Goal: Task Accomplishment & Management: Use online tool/utility

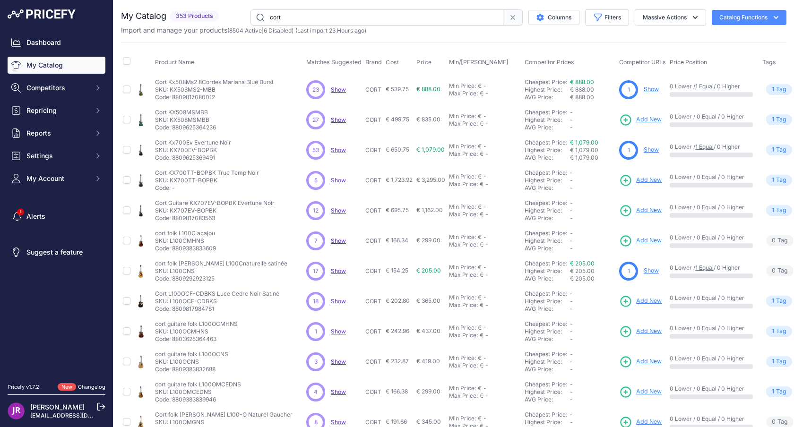
scroll to position [140, 0]
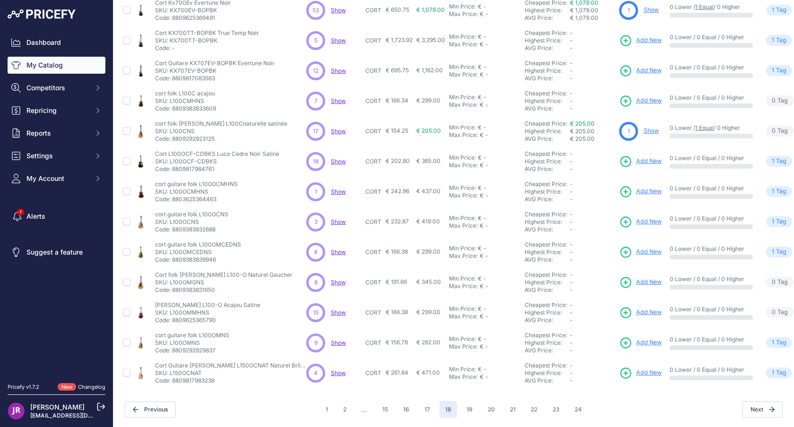
click at [172, 160] on p "SKU: L100OCF-CDBKS" at bounding box center [217, 162] width 124 height 8
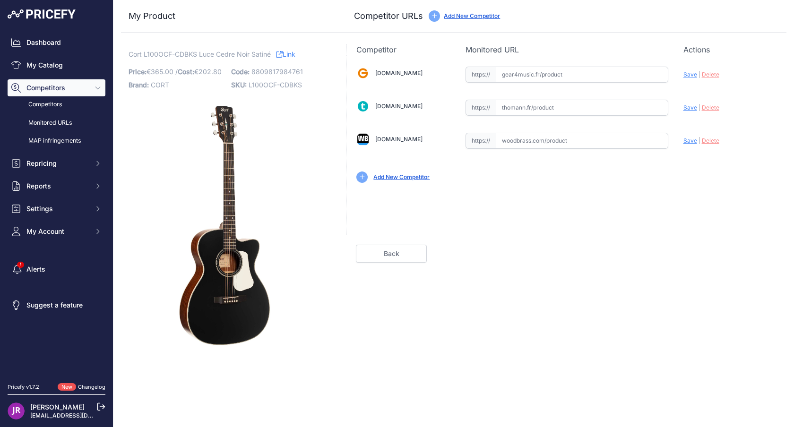
click at [559, 140] on input "text" at bounding box center [582, 141] width 173 height 16
paste input "[URL][DOMAIN_NAME][PERSON_NAME]"
click at [692, 140] on span "Save" at bounding box center [691, 140] width 14 height 7
type input "https://www.woodbrass.com/folk-electro-cort-luce-l100ocf-cedar-black-satin-p404…"
click at [261, 84] on span "L100OCF-CDBKS" at bounding box center [275, 85] width 53 height 8
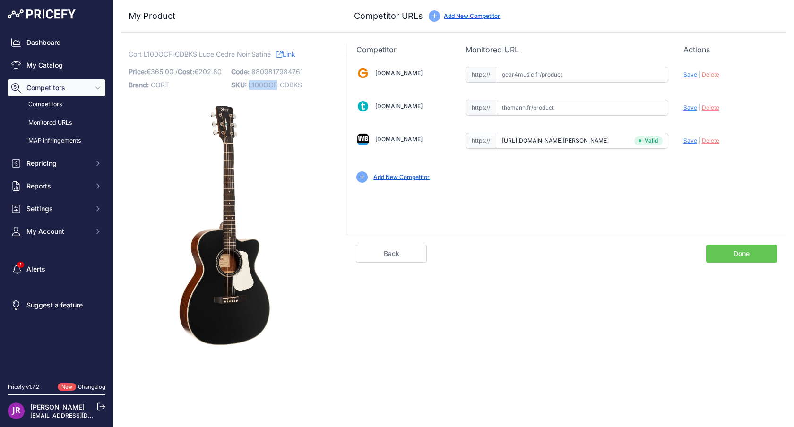
click at [261, 84] on span "L100OCF-CDBKS" at bounding box center [275, 85] width 53 height 8
copy span "L100OCF"
click at [741, 254] on link "Done" at bounding box center [741, 254] width 71 height 18
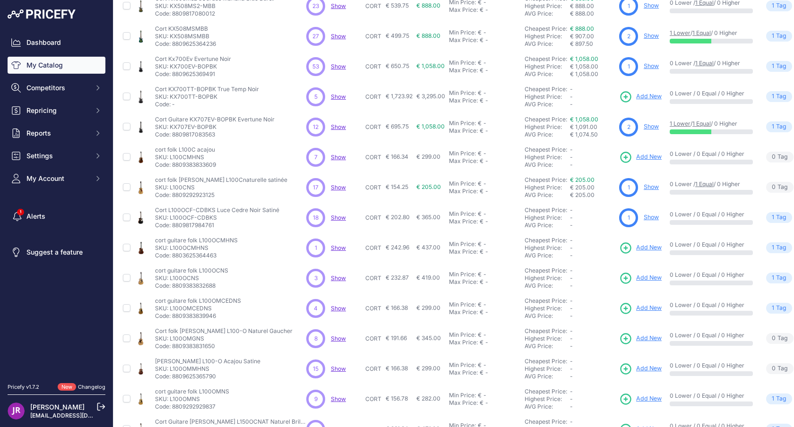
scroll to position [99, 0]
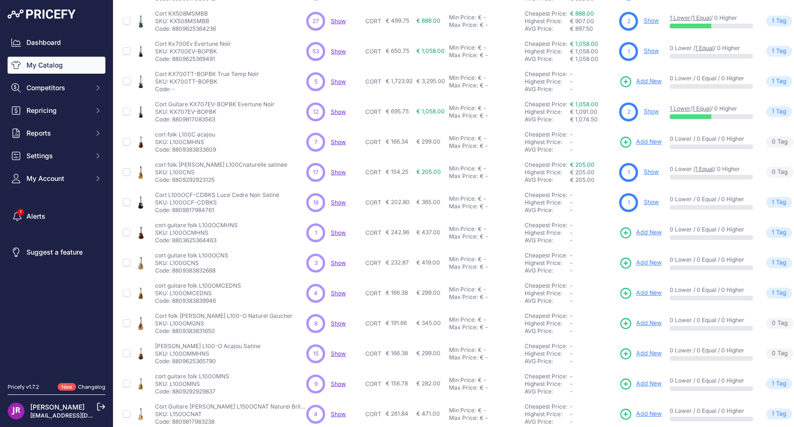
click at [179, 233] on p "SKU: L100OCMHNS" at bounding box center [196, 233] width 83 height 8
drag, startPoint x: 187, startPoint y: 232, endPoint x: 170, endPoint y: 233, distance: 17.1
click at [170, 233] on p "SKU: L100OCMHNS" at bounding box center [196, 233] width 83 height 8
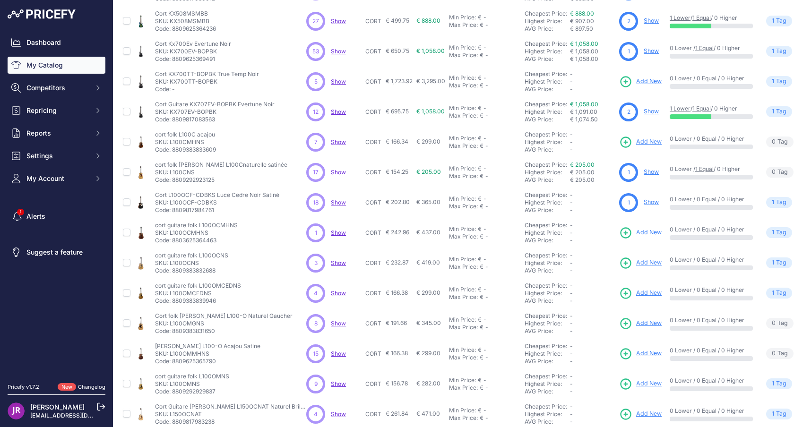
copy p "L100O"
click at [183, 263] on p "SKU: L100OCNS" at bounding box center [191, 264] width 73 height 8
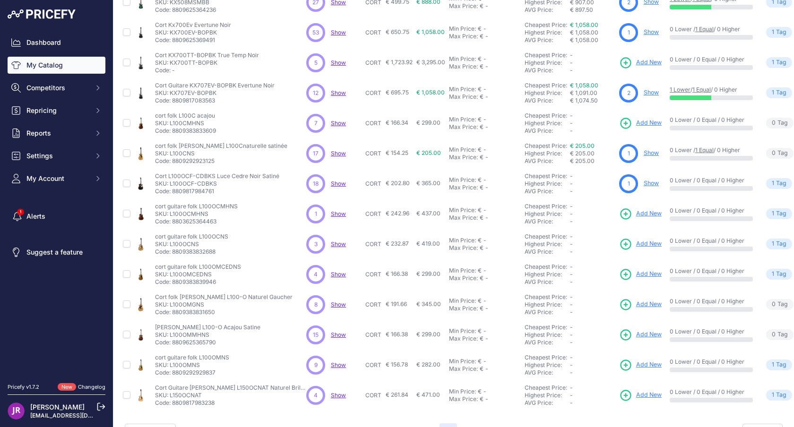
scroll to position [117, 0]
click at [177, 395] on p "SKU: L150OCNAT" at bounding box center [230, 396] width 151 height 8
copy p "L150OCNAT"
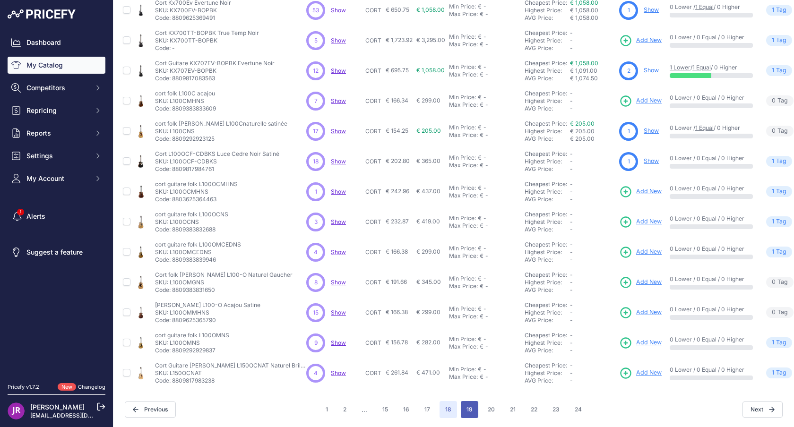
click at [468, 409] on button "19" at bounding box center [469, 409] width 17 height 17
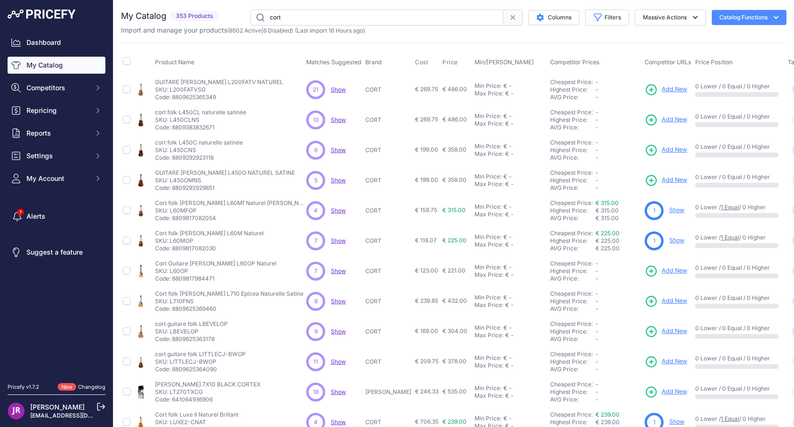
click at [185, 91] on p "SKU: L200FATVSG" at bounding box center [219, 90] width 128 height 8
copy p "L200FATVSG"
click at [176, 118] on p "SKU: L450CLNS" at bounding box center [200, 120] width 91 height 8
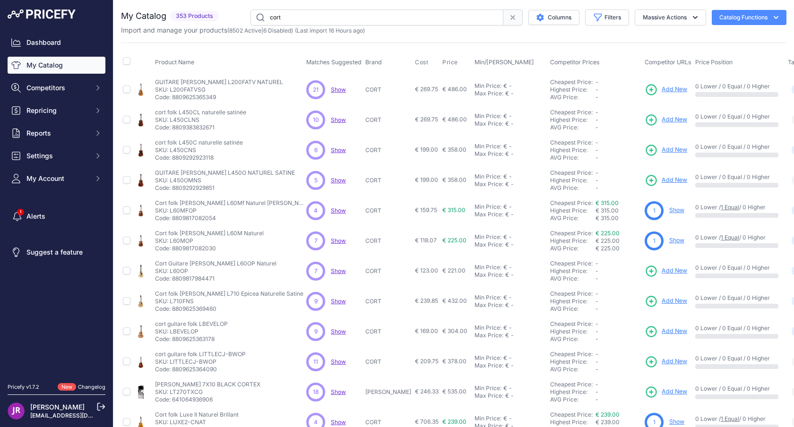
copy p "L450CLNS"
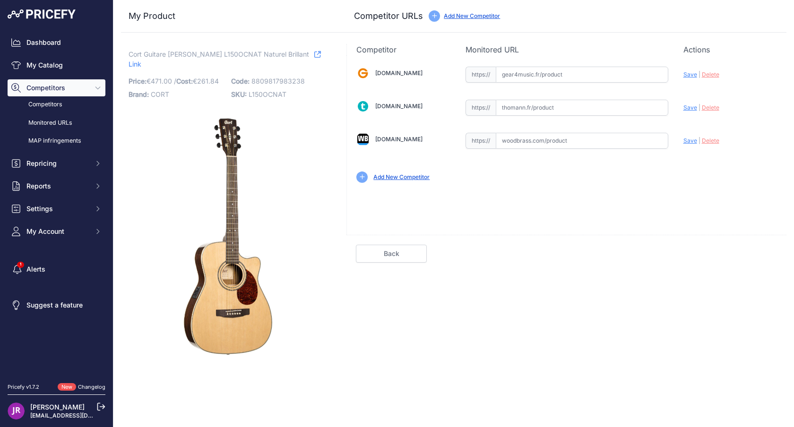
click at [527, 137] on input "text" at bounding box center [582, 141] width 173 height 16
paste input "https://www.woodbrass.com/electro-acoustique-de-voyage-cort-luce-l150-oc-gloss-…"
click at [688, 137] on div "Update Profile Save | Delete Analyzing" at bounding box center [731, 138] width 94 height 15
click at [688, 143] on span "Save" at bounding box center [691, 140] width 14 height 7
type input "https://www.woodbrass.com/electro-acoustique-de-voyage-cort-luce-l150-oc-gloss-…"
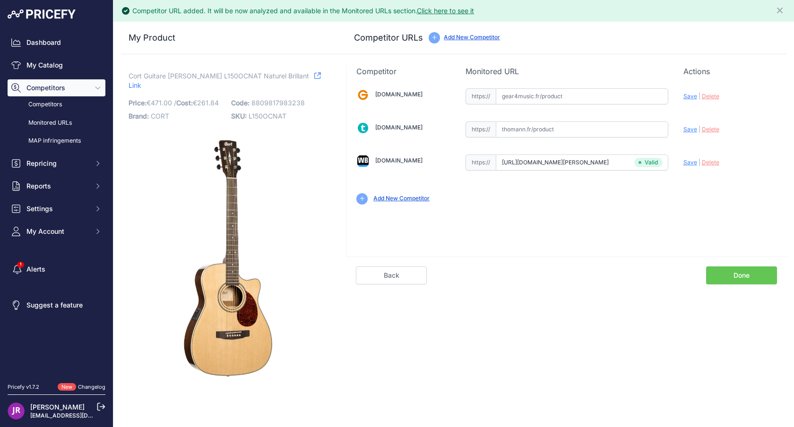
click at [751, 275] on link "Done" at bounding box center [741, 276] width 71 height 18
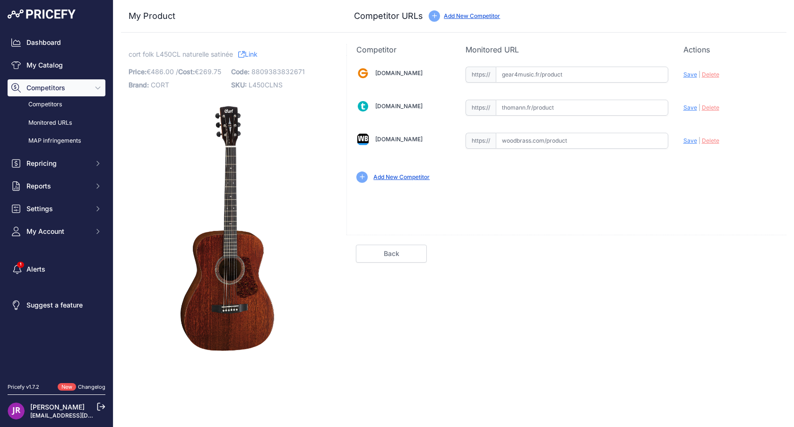
click at [526, 142] on input "text" at bounding box center [582, 141] width 173 height 16
paste input "[URL][DOMAIN_NAME][PERSON_NAME]"
click at [688, 140] on span "Save" at bounding box center [691, 140] width 14 height 7
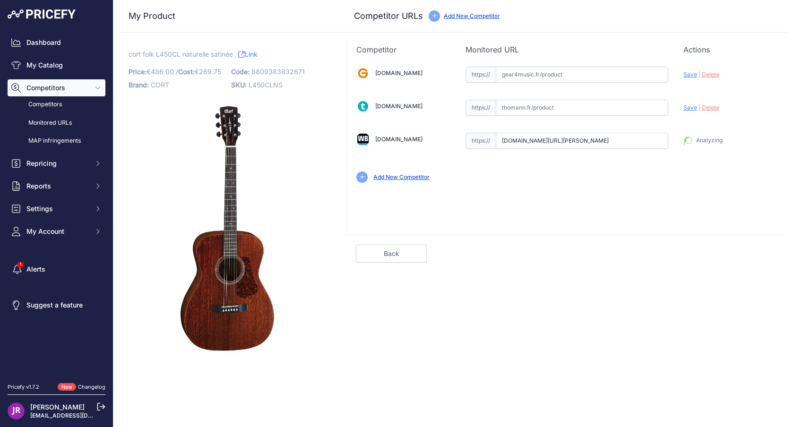
type input "https://www.woodbrass.com/folk-cort-luce-l450cns-natural-satin-p77016.html?quer…"
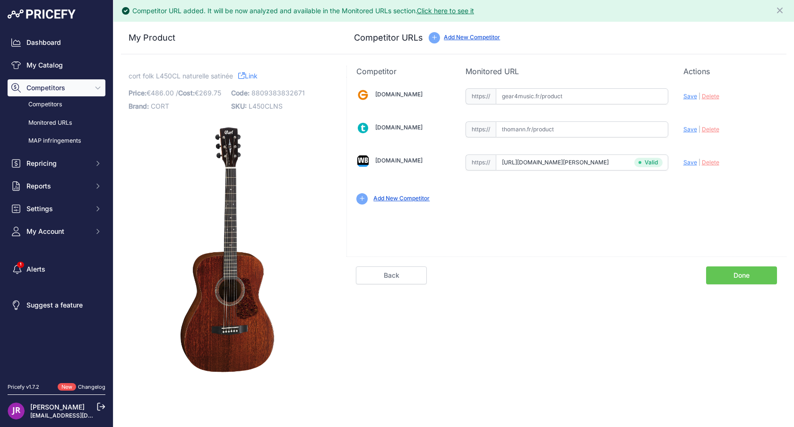
click at [526, 91] on input "text" at bounding box center [582, 96] width 173 height 16
paste input "https://www.gear4music.fr/fr/Guitare-and-Basse/Cort-L450C-Luce-Acoustic-Natural…"
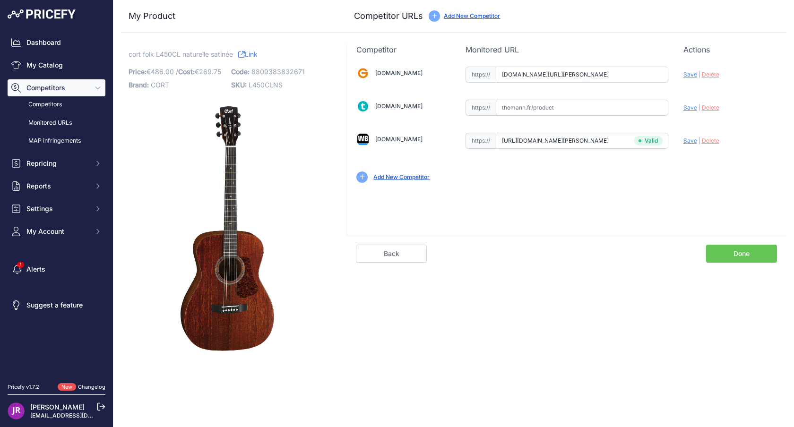
click at [691, 78] on div "Update Profile Save | Delete Analyzing" at bounding box center [731, 72] width 94 height 15
click at [691, 74] on span "Save" at bounding box center [691, 74] width 14 height 7
type input "[URL][DOMAIN_NAME][PERSON_NAME]"
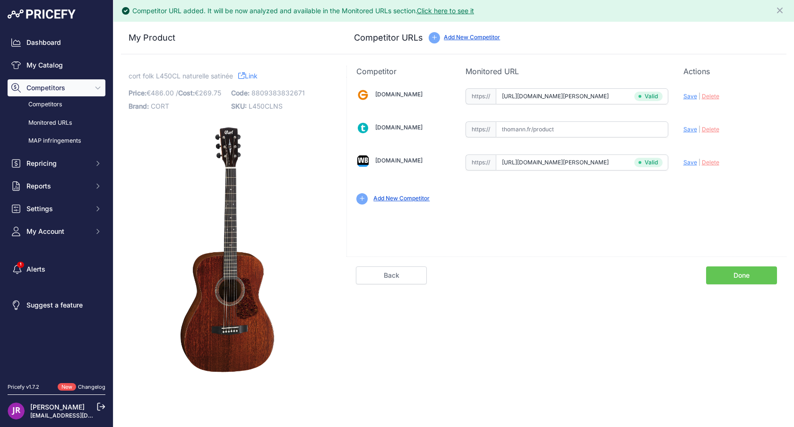
click at [755, 278] on link "Done" at bounding box center [741, 276] width 71 height 18
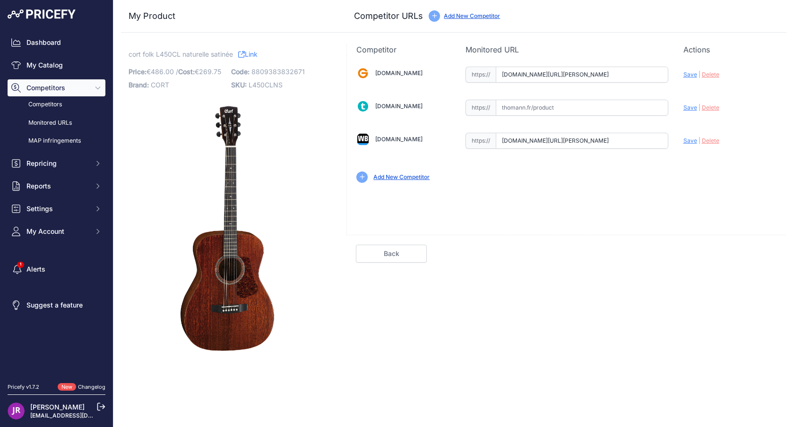
click at [718, 135] on div "Update Profile Save | [GEOGRAPHIC_DATA] Analyzing" at bounding box center [731, 138] width 94 height 15
click at [713, 141] on span "Delete" at bounding box center [710, 140] width 17 height 7
click at [714, 75] on span "Delete" at bounding box center [710, 74] width 17 height 7
click at [406, 253] on link "Back" at bounding box center [391, 254] width 71 height 18
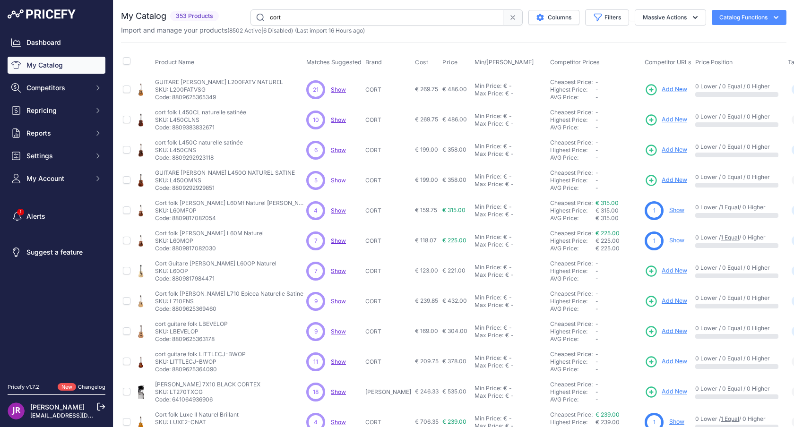
click at [176, 270] on p "SKU: L60OP" at bounding box center [216, 272] width 122 height 8
copy p "L60OP"
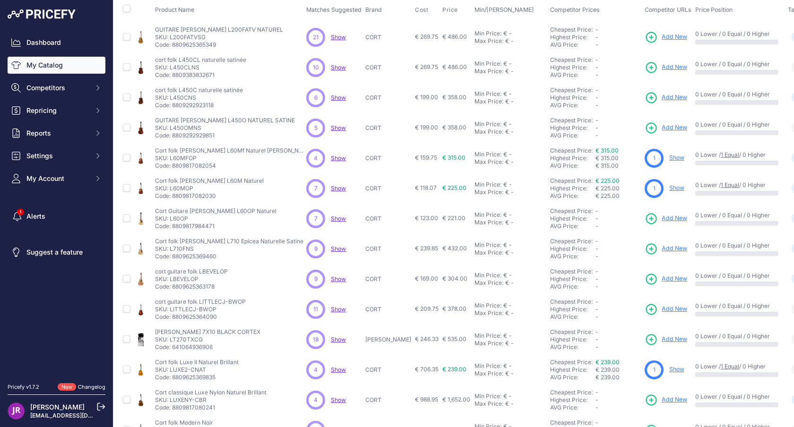
scroll to position [64, 0]
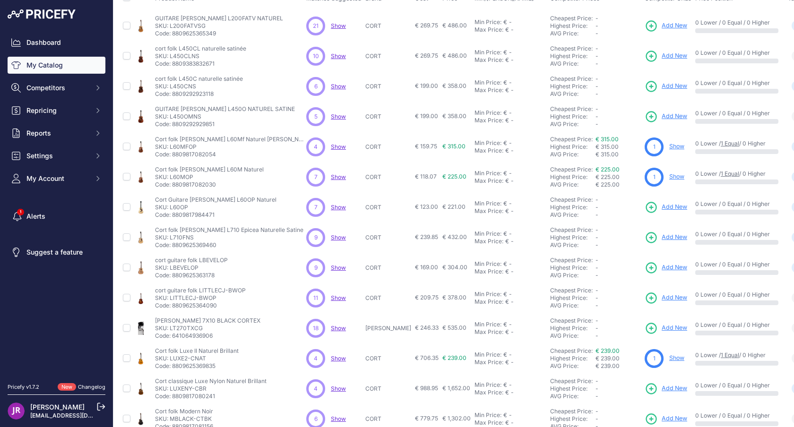
click at [179, 236] on p "SKU: L710FNS" at bounding box center [229, 238] width 148 height 8
copy p "L710FNS"
click at [176, 267] on p "SKU: LBEVELOP" at bounding box center [191, 268] width 73 height 8
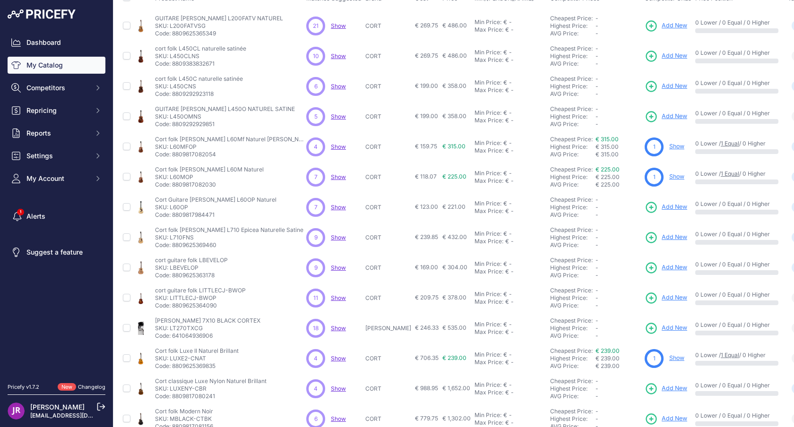
copy p "LBEVELOP"
click at [181, 297] on p "SKU: LITTLECJ-BWOP" at bounding box center [200, 299] width 91 height 8
copy p "LITTLECJ"
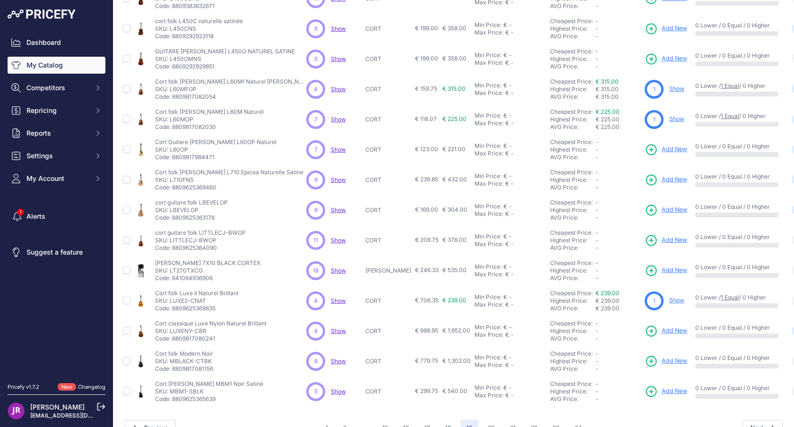
scroll to position [140, 0]
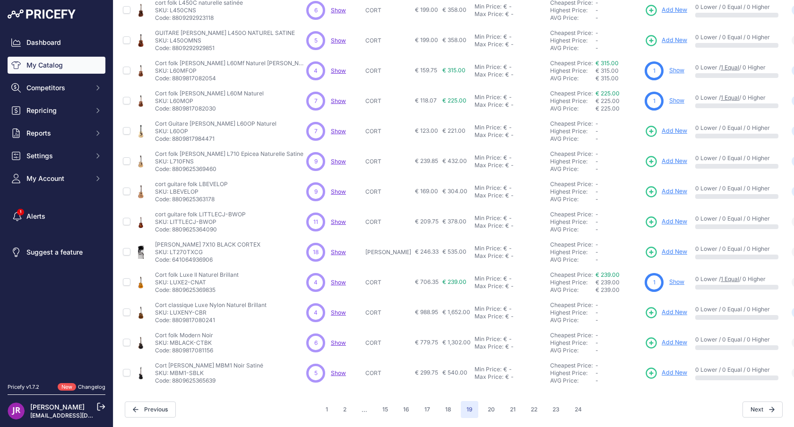
click at [177, 281] on p "SKU: LUXE2-CNAT" at bounding box center [197, 283] width 84 height 8
copy p "LUXE2"
click at [181, 313] on p "SKU: LUXENY-CBR" at bounding box center [211, 313] width 112 height 8
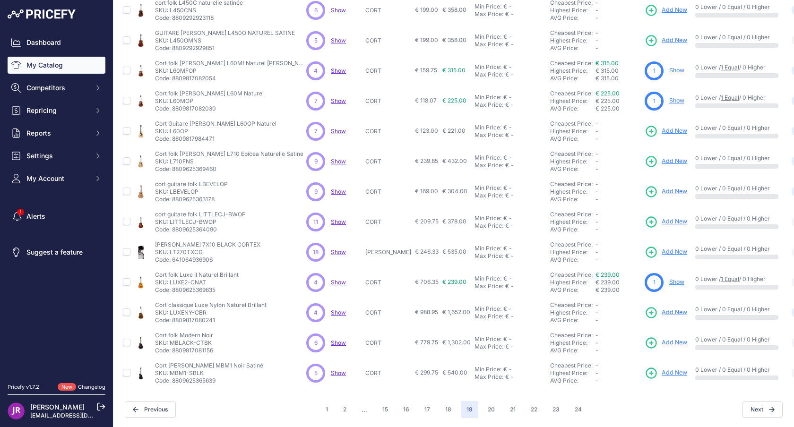
copy p "LUXENY"
click at [180, 343] on p "SKU: MBLACK-CTBK" at bounding box center [184, 344] width 58 height 8
copy p "MBLACK"
click at [176, 375] on p "SKU: MBM1-SBLK" at bounding box center [209, 374] width 108 height 8
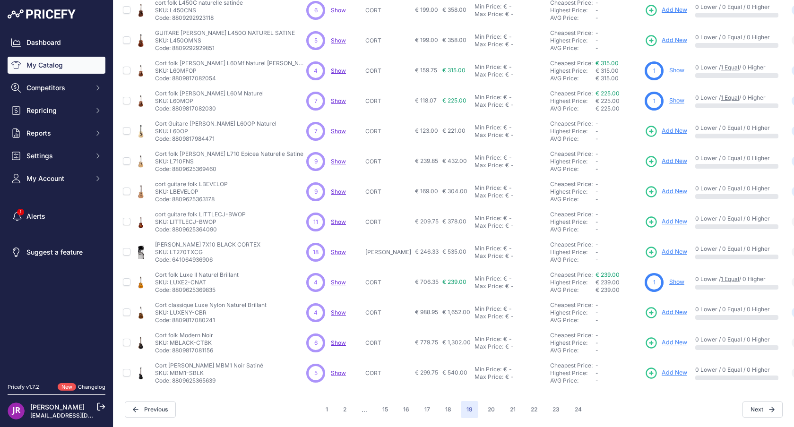
click at [176, 375] on p "SKU: MBM1-SBLK" at bounding box center [209, 374] width 108 height 8
copy p "MBM1"
click at [488, 409] on button "20" at bounding box center [491, 409] width 18 height 17
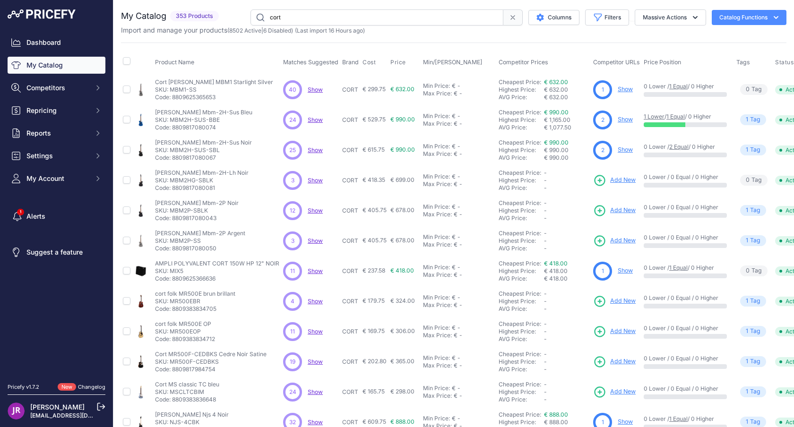
scroll to position [44, 0]
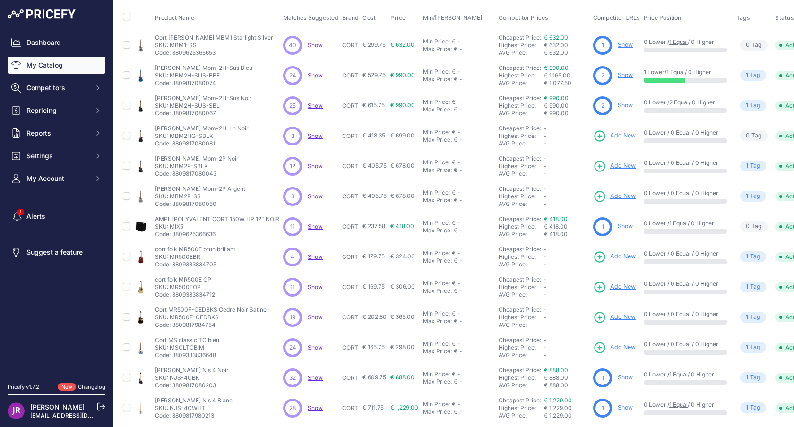
click at [178, 136] on p "SKU: MBM2HG-SBLK" at bounding box center [202, 136] width 94 height 8
copy p "MBM2HG"
click at [175, 166] on p "SKU: MBM2P-SBLK" at bounding box center [197, 167] width 84 height 8
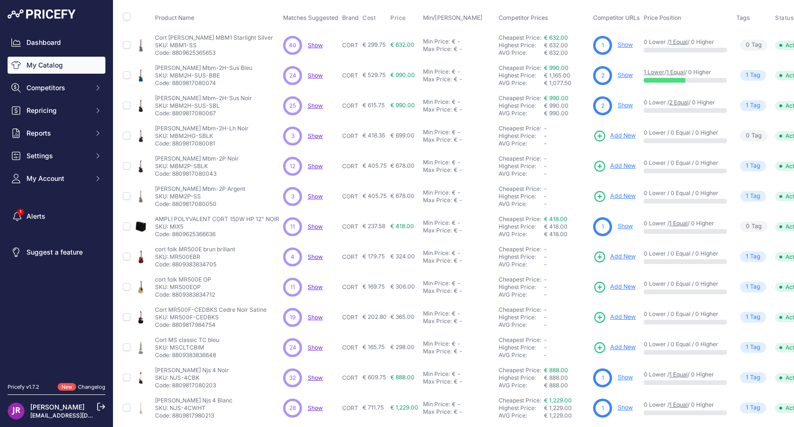
copy p "MBM2P"
click at [174, 195] on p "SKU: MBM2P-SS" at bounding box center [200, 197] width 90 height 8
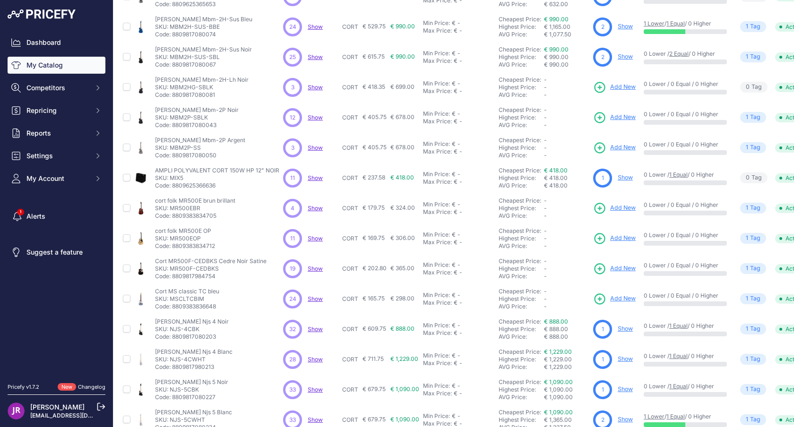
scroll to position [97, 0]
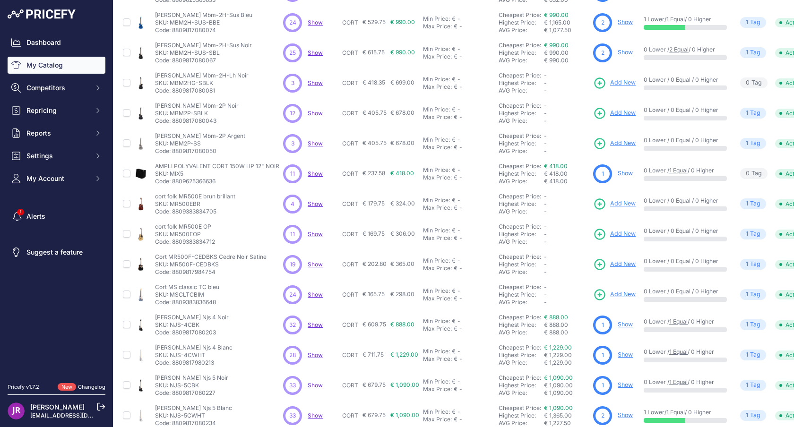
click at [178, 204] on p "SKU: MR500EBR" at bounding box center [195, 204] width 80 height 8
click at [179, 296] on p "SKU: MSCLTCBIM" at bounding box center [187, 295] width 64 height 8
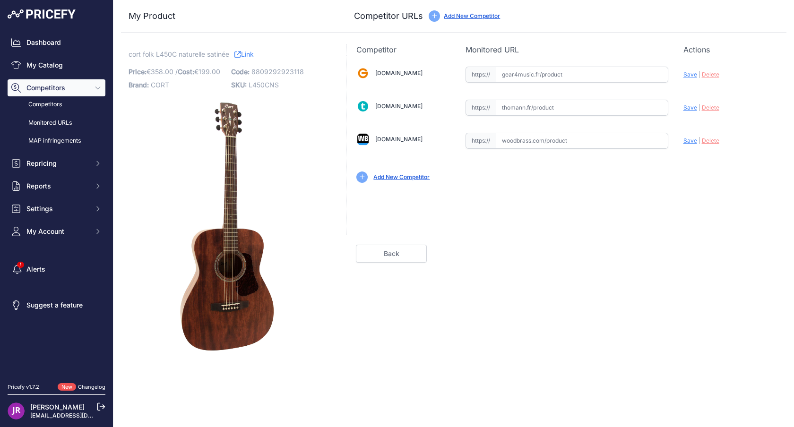
click at [520, 140] on input "text" at bounding box center [582, 141] width 173 height 16
paste input "[URL][DOMAIN_NAME][PERSON_NAME]"
type input "[DOMAIN_NAME][URL][PERSON_NAME]"
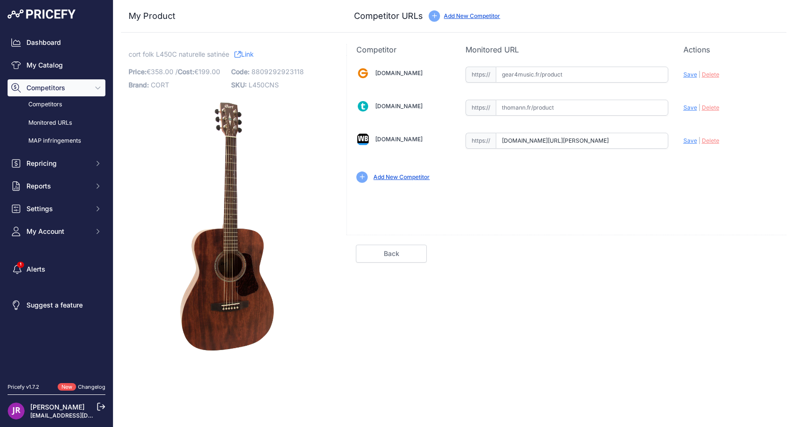
click at [520, 72] on input "text" at bounding box center [582, 75] width 173 height 16
paste input "https://www.gear4music.fr/fr/Guitare-and-Basse/Cort-L450C-Luce-Acoustic-Natural…"
click at [690, 75] on span "Save" at bounding box center [691, 74] width 14 height 7
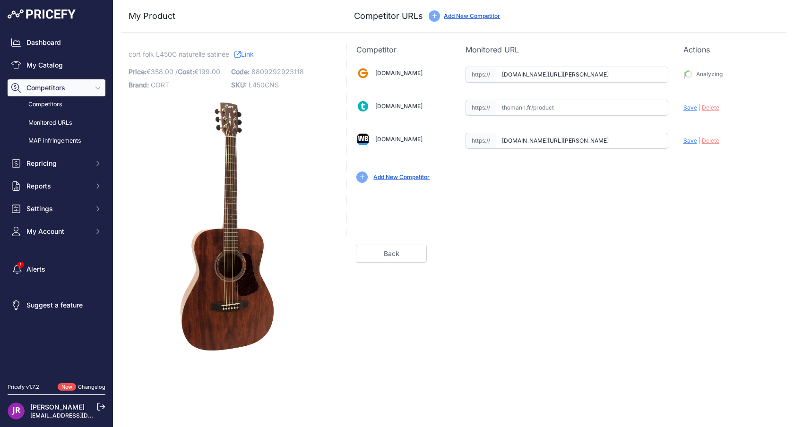
type input "https://www.gear4music.fr/fr/Guitare-and-Basse/Cort-L450C-Luce-Acoustic-Natural…"
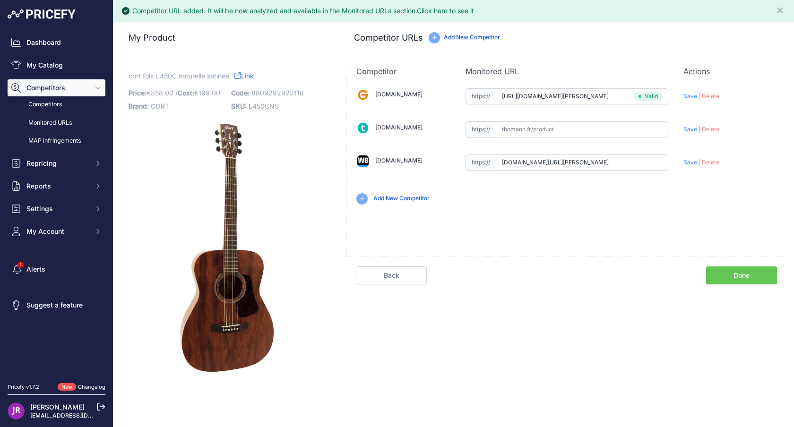
click at [690, 163] on span "Save" at bounding box center [691, 162] width 14 height 7
type input "https://www.woodbrass.com/folk-cort-luce-l450cns-natural-satin-p77016.html?quer…"
click at [729, 276] on link "Done" at bounding box center [741, 276] width 71 height 18
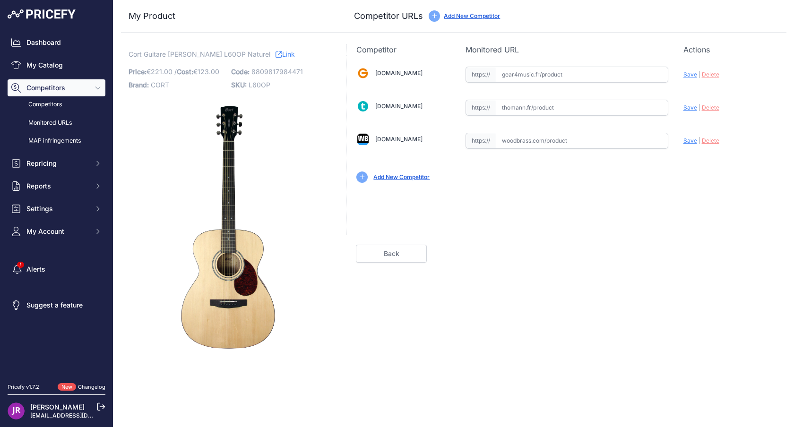
click at [536, 138] on input "text" at bounding box center [582, 141] width 173 height 16
paste input "[URL][DOMAIN_NAME][PERSON_NAME]"
click at [688, 141] on span "Save" at bounding box center [691, 140] width 14 height 7
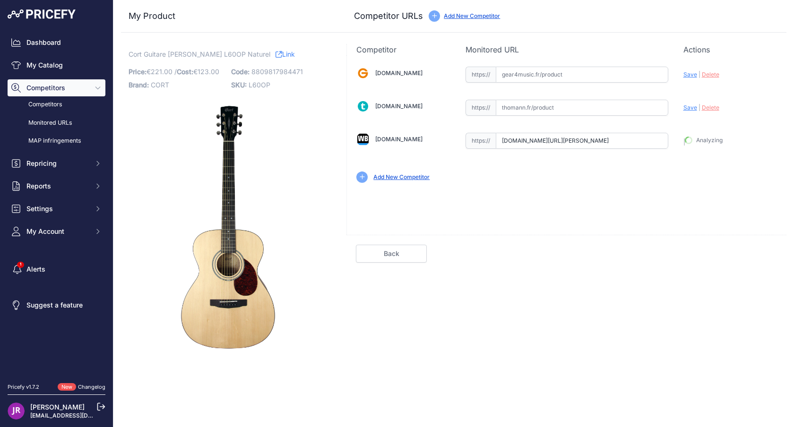
type input "[URL][DOMAIN_NAME][PERSON_NAME]"
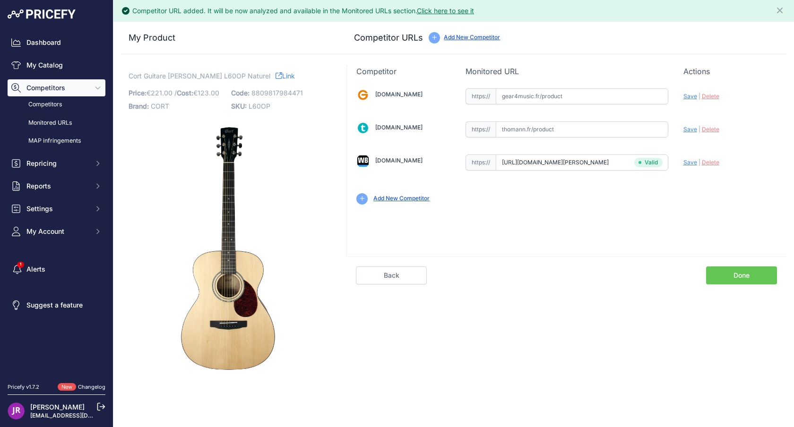
click at [741, 274] on link "Done" at bounding box center [741, 276] width 71 height 18
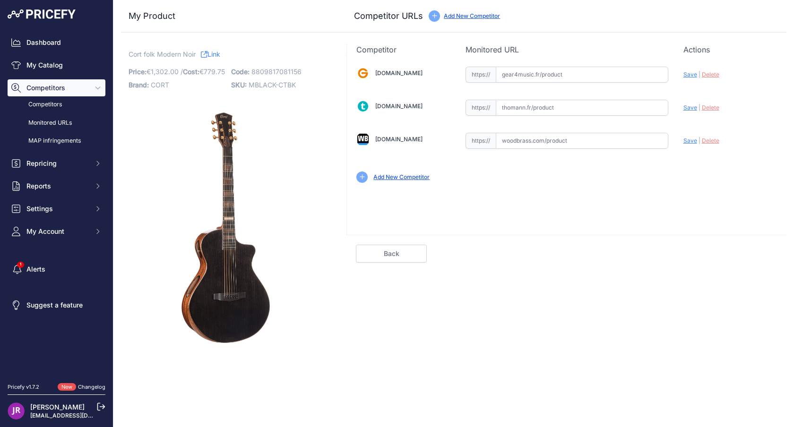
click at [561, 139] on input "text" at bounding box center [582, 141] width 173 height 16
paste input "https://www.woodbrass.com/folk-electro-cort-modern-black-noir-p384901.html?quer…"
click at [694, 141] on span "Save" at bounding box center [691, 140] width 14 height 7
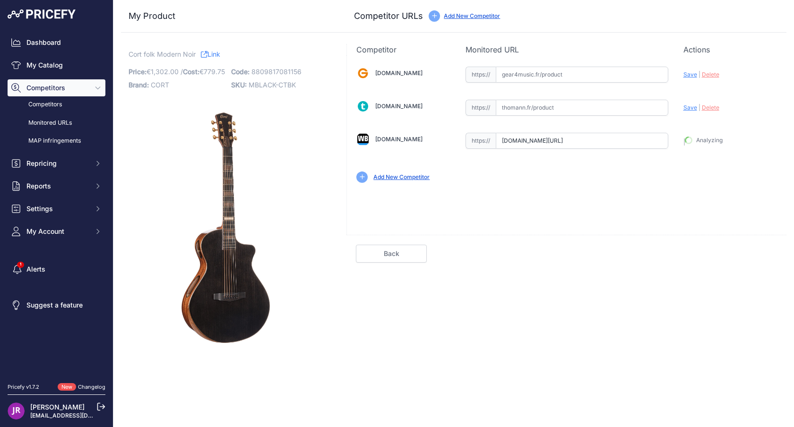
type input "https://www.woodbrass.com/folk-electro-cort-modern-black-noir-p384901.html?quer…"
click at [564, 76] on input "text" at bounding box center [582, 75] width 173 height 16
paste input "https://www.gear4music.fr/fr/Guitare-and-Basse/Cort-Masterpiece-Modern-Black-El…"
click at [692, 77] on span "Save" at bounding box center [691, 74] width 14 height 7
type input "https://www.gear4music.fr/fr/Guitare-and-Basse/Cort-Masterpiece-Modern-Black-El…"
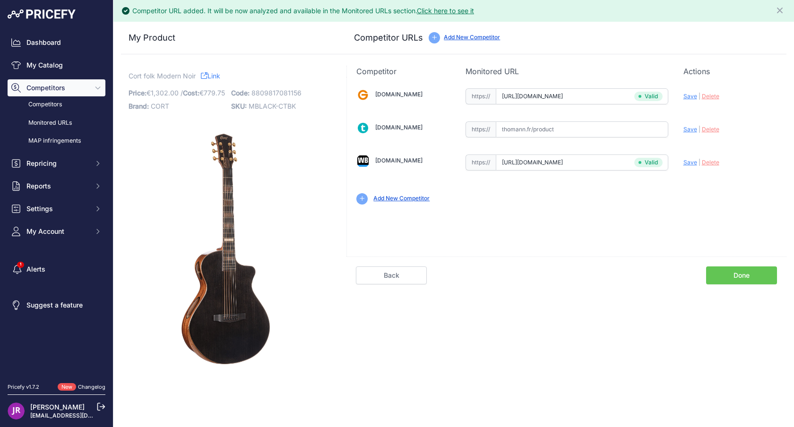
click at [732, 277] on link "Done" at bounding box center [741, 276] width 71 height 18
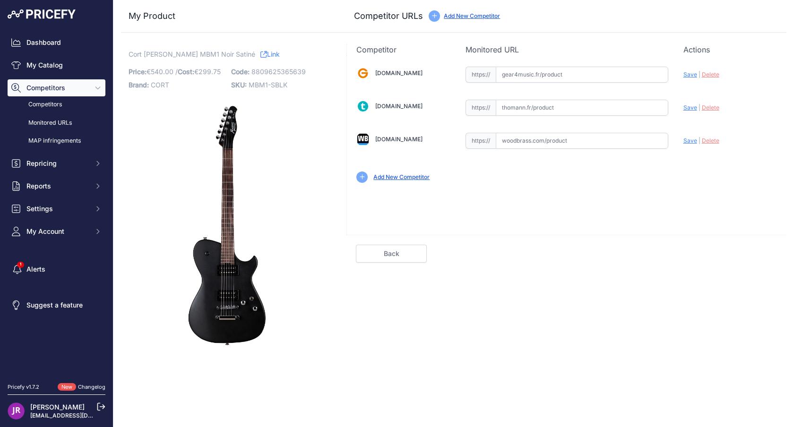
click at [550, 146] on input "text" at bounding box center [582, 141] width 173 height 16
paste input "https://www.woodbrass.com/forme-t-cort-manson-signature-matt-bellamy-black-p334…"
click at [693, 143] on span "Save" at bounding box center [691, 140] width 14 height 7
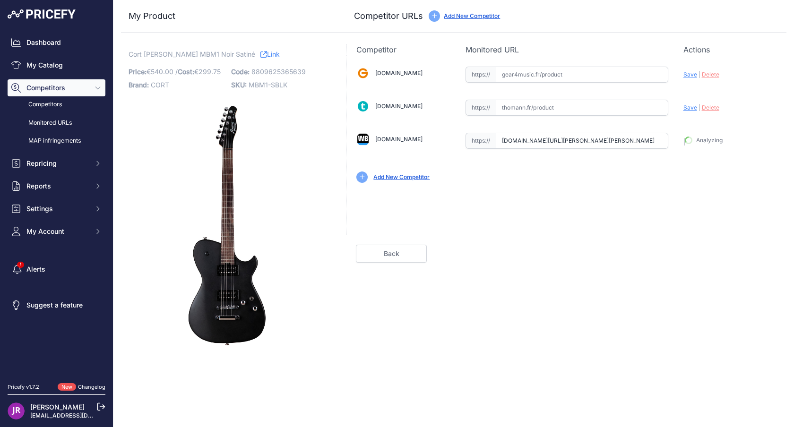
type input "https://www.woodbrass.com/forme-t-cort-manson-signature-matt-bellamy-black-p334…"
click at [252, 83] on span "MBM1-SBLK" at bounding box center [268, 85] width 39 height 8
copy span "MBM1"
click at [756, 252] on link "Done" at bounding box center [741, 254] width 71 height 18
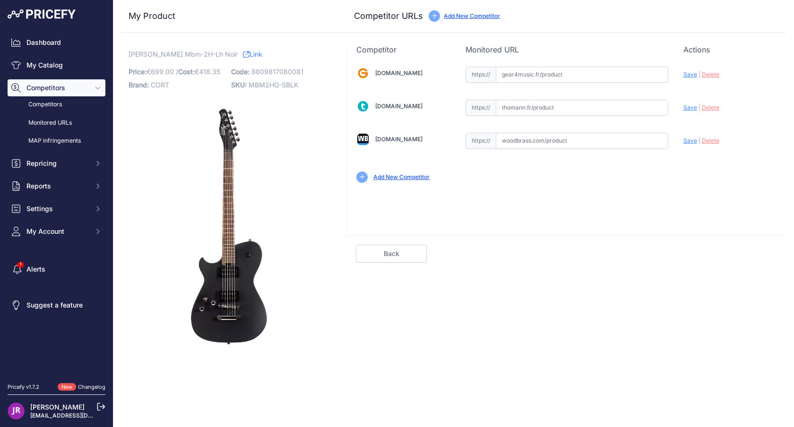
click at [258, 85] on span "MBM2HG-SBLK" at bounding box center [274, 85] width 50 height 8
copy span "MBM2HG"
click at [545, 141] on input "text" at bounding box center [582, 141] width 173 height 16
paste input "[URL][DOMAIN_NAME]"
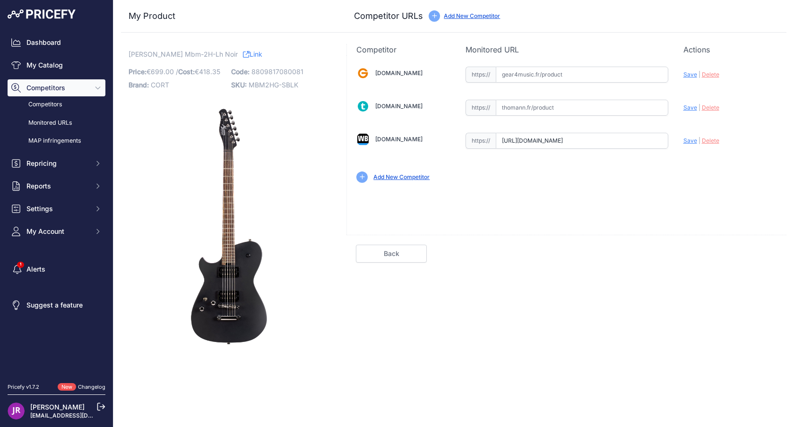
scroll to position [0, 269]
click at [688, 142] on span "Save" at bounding box center [691, 140] width 14 height 7
type input "[URL][DOMAIN_NAME]"
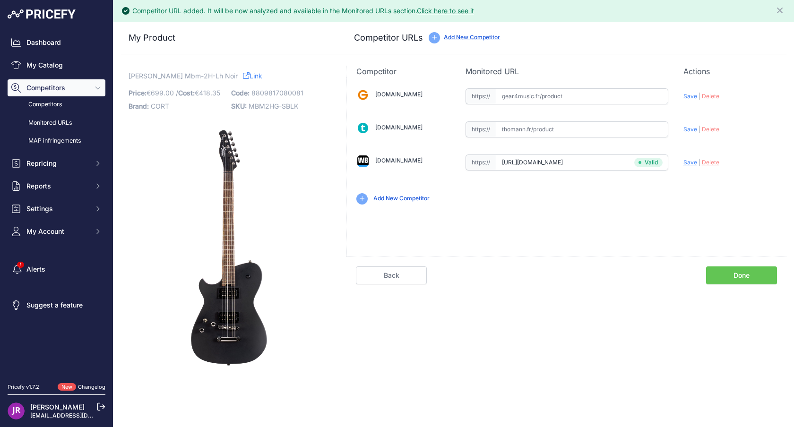
click at [740, 281] on link "Done" at bounding box center [741, 276] width 71 height 18
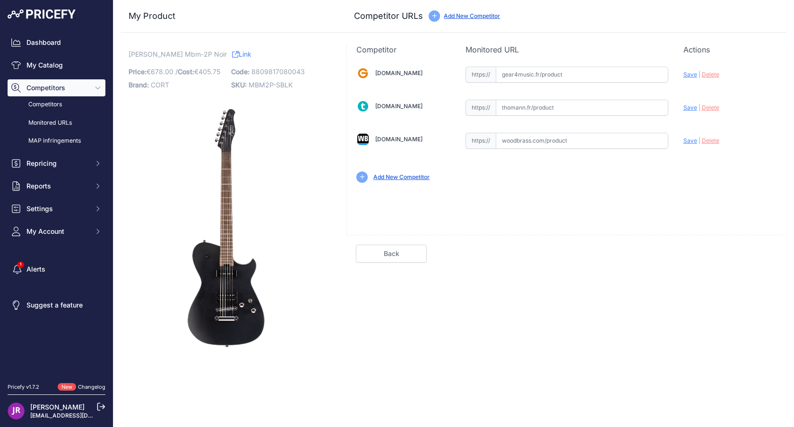
click at [569, 143] on input "text" at bounding box center [582, 141] width 173 height 16
paste input "https://www.woodbrass.com/forme-t-cort-guitare-manson-mbm-2p-noir-p380626.html?…"
click at [693, 141] on span "Save" at bounding box center [691, 140] width 14 height 7
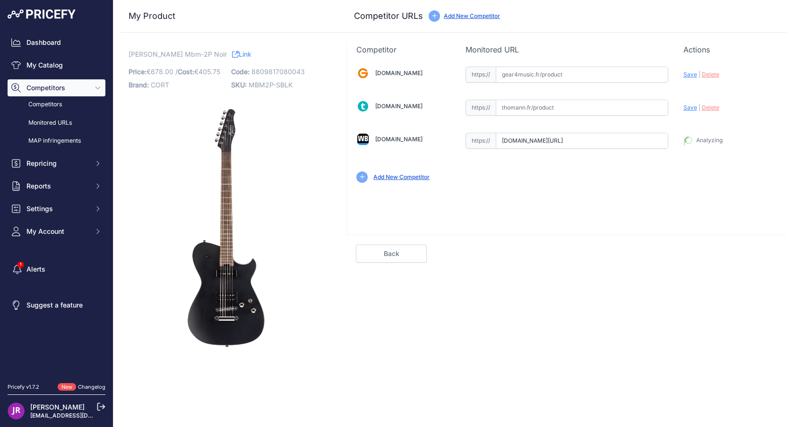
type input "https://www.woodbrass.com/forme-t-cort-guitare-manson-mbm-2p-noir-p380626.html?…"
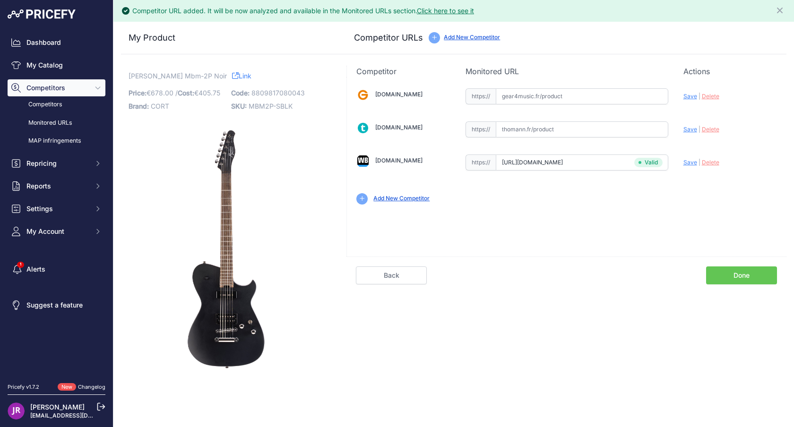
click at [762, 273] on link "Done" at bounding box center [741, 276] width 71 height 18
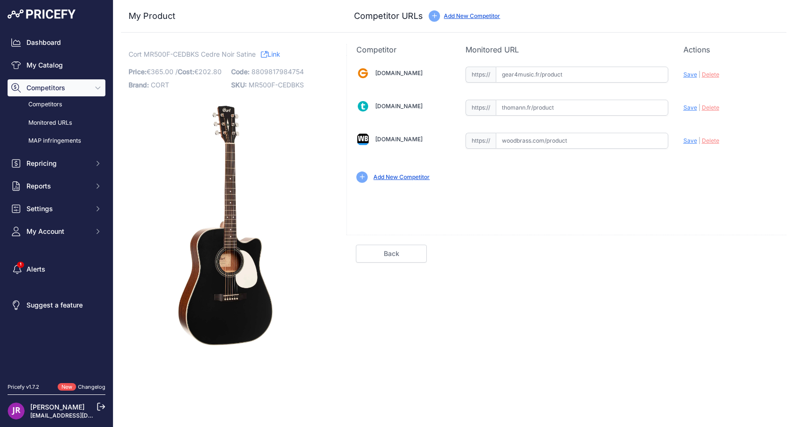
click at [576, 144] on input "text" at bounding box center [582, 141] width 173 height 16
paste input "https://www.woodbrass.com/folk-electro-cort-mr500f-cedar-black-satin-p404708.ht…"
click at [688, 142] on span "Save" at bounding box center [691, 140] width 14 height 7
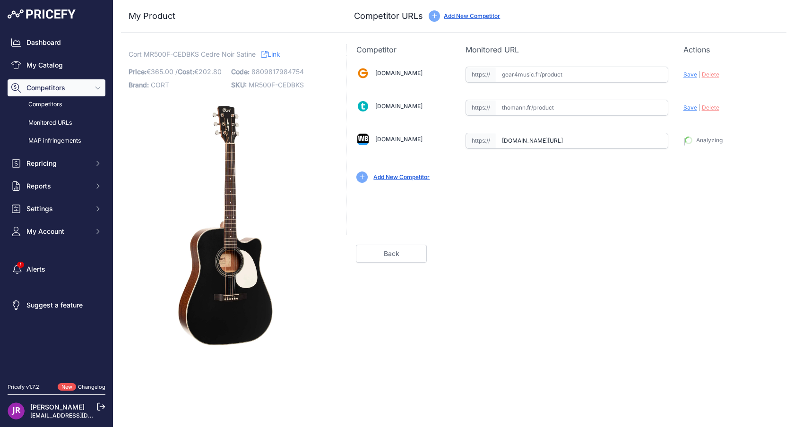
type input "https://www.woodbrass.com/folk-electro-cort-mr500f-cedar-black-satin-p404708.ht…"
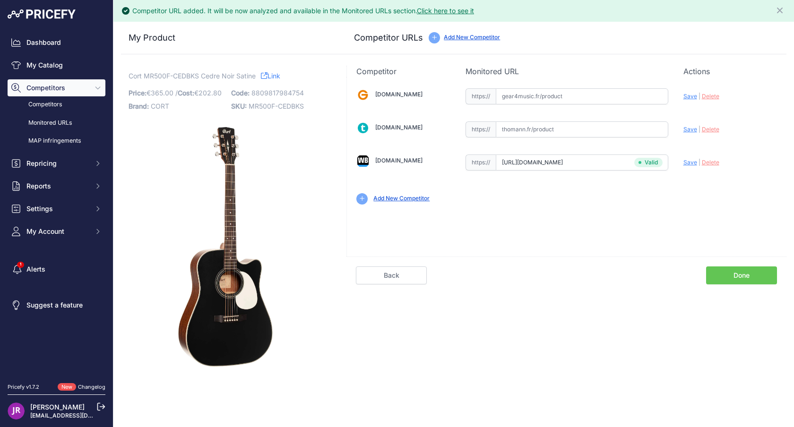
click at [762, 280] on link "Done" at bounding box center [741, 276] width 71 height 18
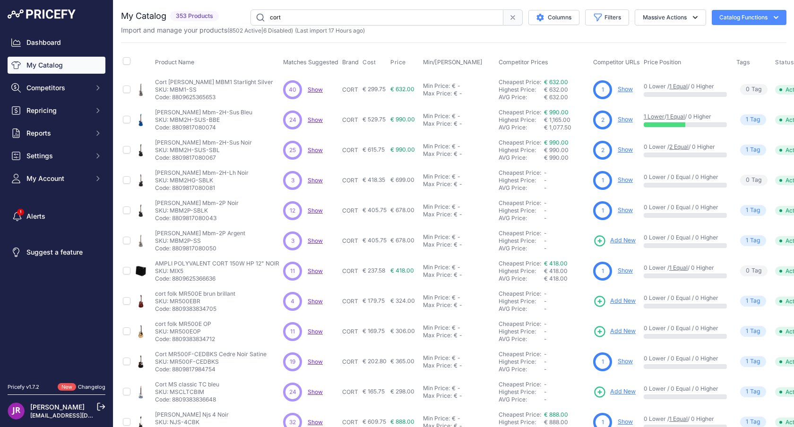
scroll to position [140, 0]
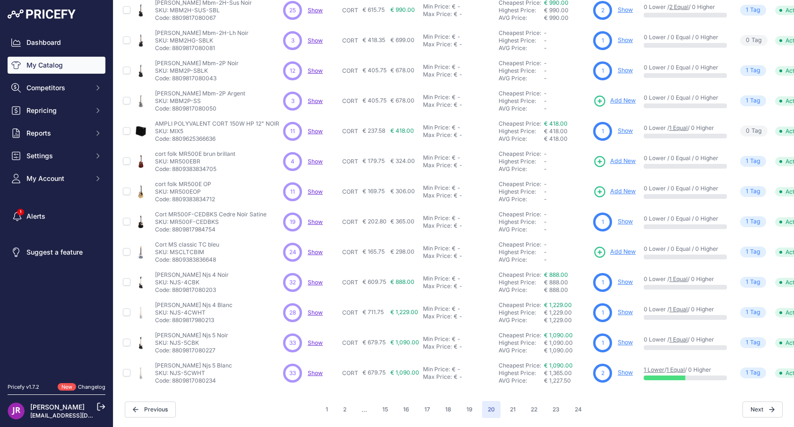
click at [181, 253] on p "SKU: MSCLTCBIM" at bounding box center [187, 253] width 64 height 8
copy p "MSCLTCBIM"
click at [520, 410] on button "21" at bounding box center [513, 409] width 17 height 17
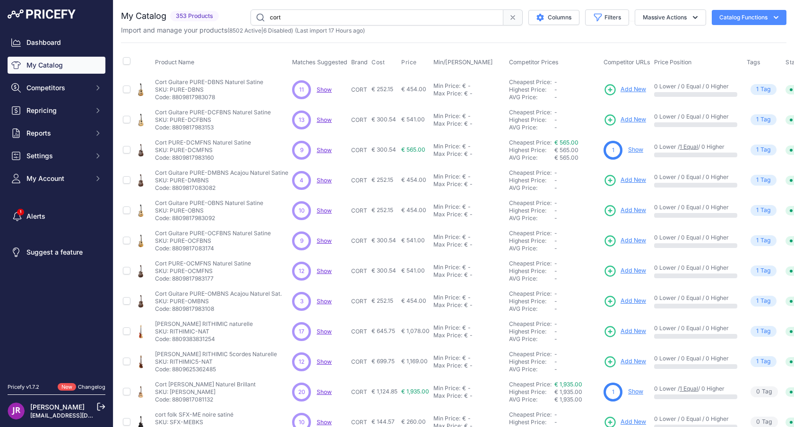
click at [176, 89] on p "SKU: PURE-DBNS" at bounding box center [209, 90] width 108 height 8
copy p "PURE"
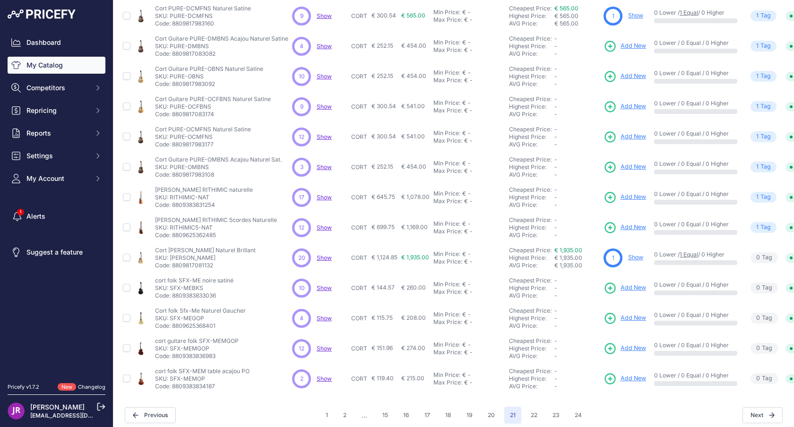
scroll to position [140, 0]
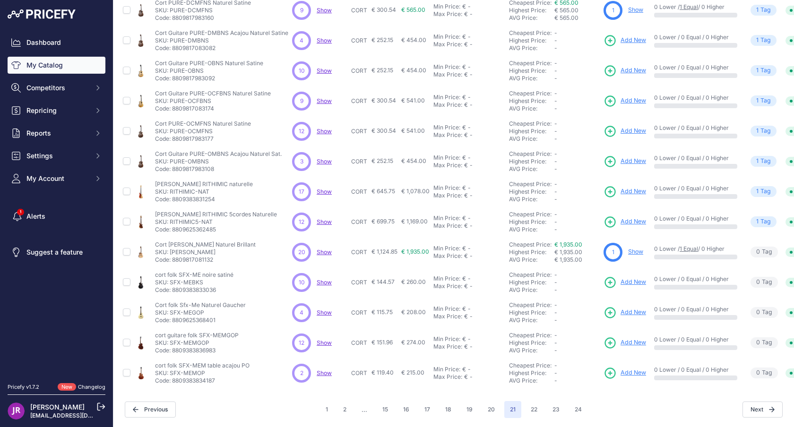
click at [183, 192] on p "SKU: RITHIMIC-NAT" at bounding box center [204, 192] width 98 height 8
copy p "RITHIMIC"
click at [174, 285] on p "SKU: SFX-MEBKS" at bounding box center [194, 283] width 78 height 8
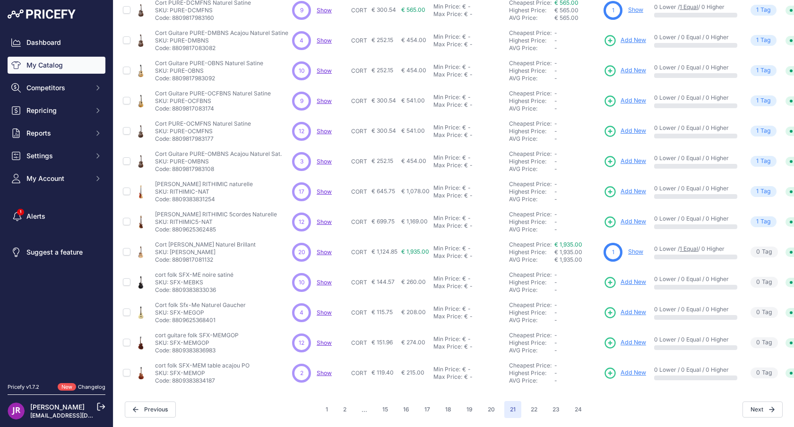
copy p "SFX"
click at [174, 314] on p "SKU: SFX-MEGOP" at bounding box center [200, 313] width 91 height 8
click at [538, 410] on button "22" at bounding box center [534, 409] width 18 height 17
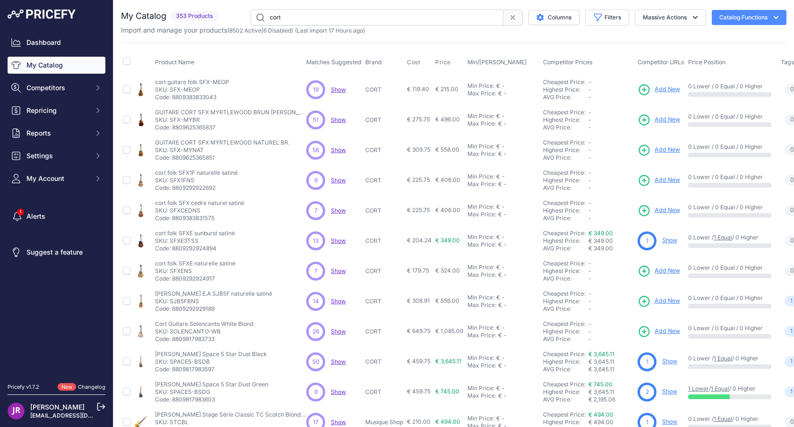
click at [179, 181] on p "SKU: SFX1FNS" at bounding box center [196, 181] width 83 height 8
copy p "SFX1FNS"
click at [184, 211] on p "SKU: SFXCEDNS" at bounding box center [199, 211] width 89 height 8
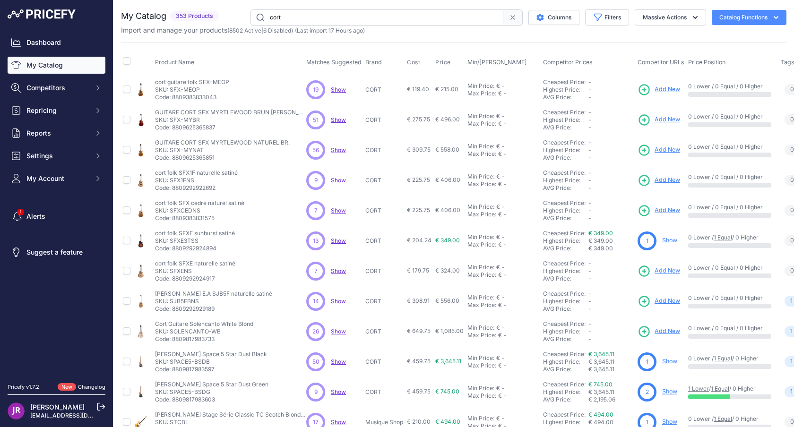
copy p "SFXCEDNS"
click at [181, 242] on p "SKU: SFXE3TSS" at bounding box center [195, 241] width 80 height 8
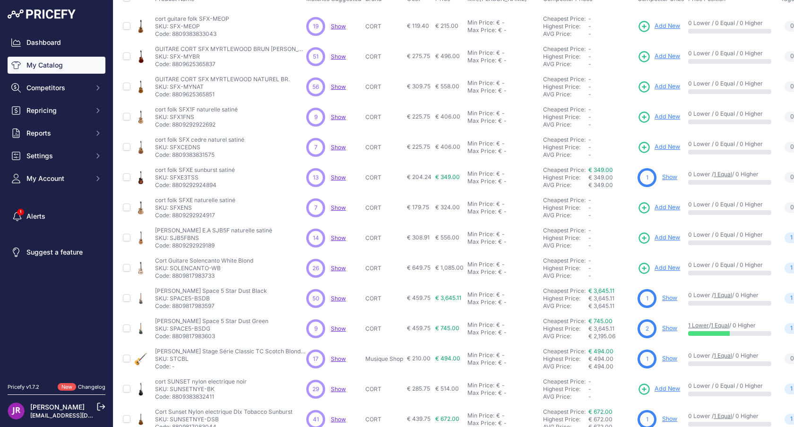
scroll to position [73, 0]
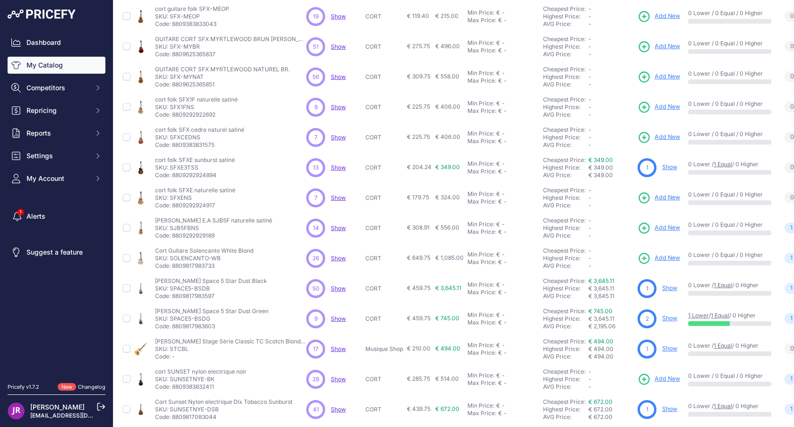
click at [187, 229] on p "SKU: SJB5FBNS" at bounding box center [213, 229] width 117 height 8
copy p "SJB5FBNS"
click at [197, 258] on p "SKU: SOLENCANTO-WB" at bounding box center [204, 259] width 98 height 8
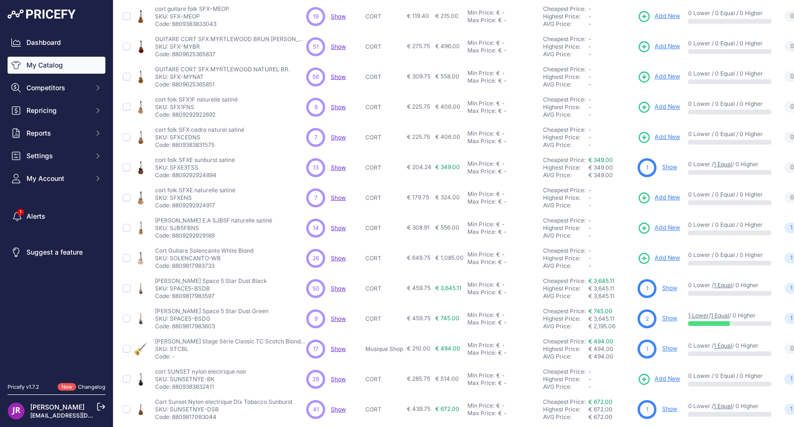
copy p "SOLENCANTO"
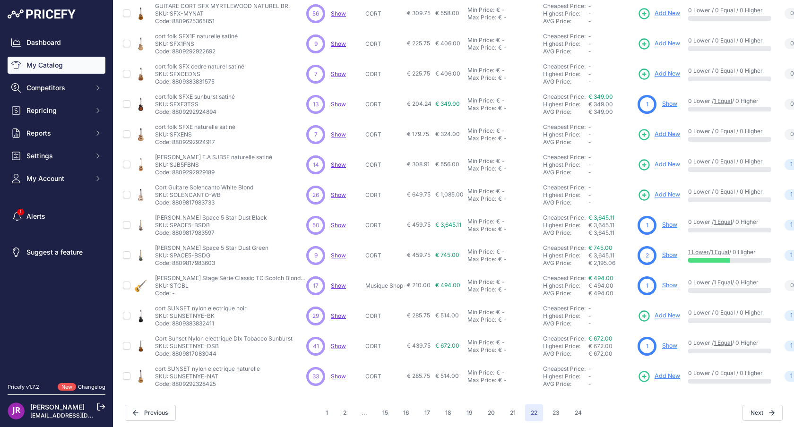
scroll to position [140, 0]
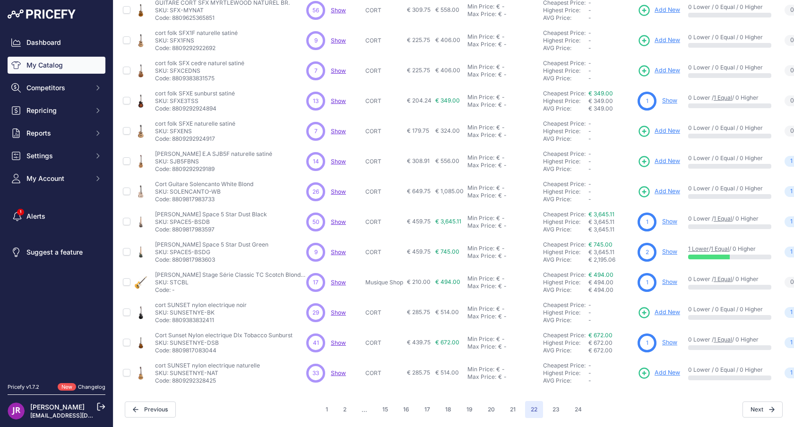
click at [183, 311] on p "SKU: SUNSETNYE-BK" at bounding box center [201, 313] width 92 height 8
copy p "SUNSETNYE"
click at [558, 409] on button "23" at bounding box center [556, 409] width 18 height 17
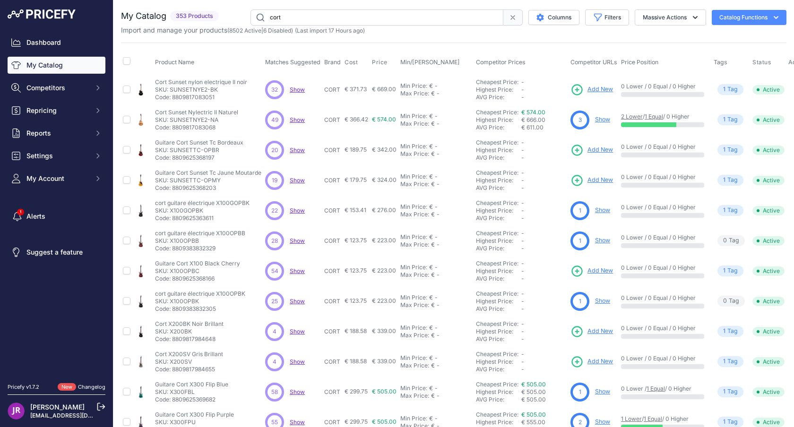
click at [184, 149] on p "SKU: SUNSETTC-OPBR" at bounding box center [199, 151] width 88 height 8
copy p "SUNSETTC"
click at [181, 271] on p "SKU: X100OPBC" at bounding box center [197, 272] width 85 height 8
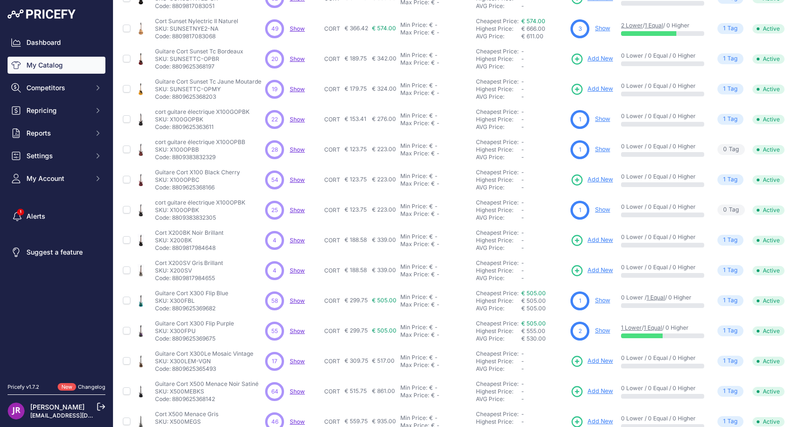
scroll to position [91, 0]
click at [184, 241] on p "SKU: X200BK" at bounding box center [189, 241] width 69 height 8
click at [172, 272] on p "SKU: X200SV" at bounding box center [189, 272] width 68 height 8
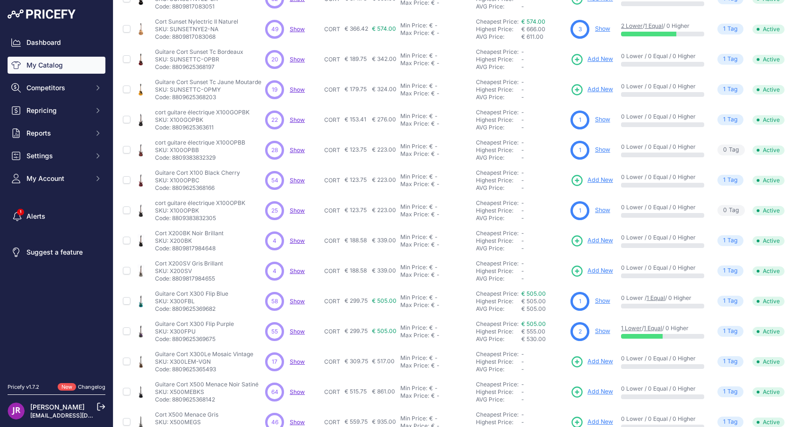
scroll to position [140, 0]
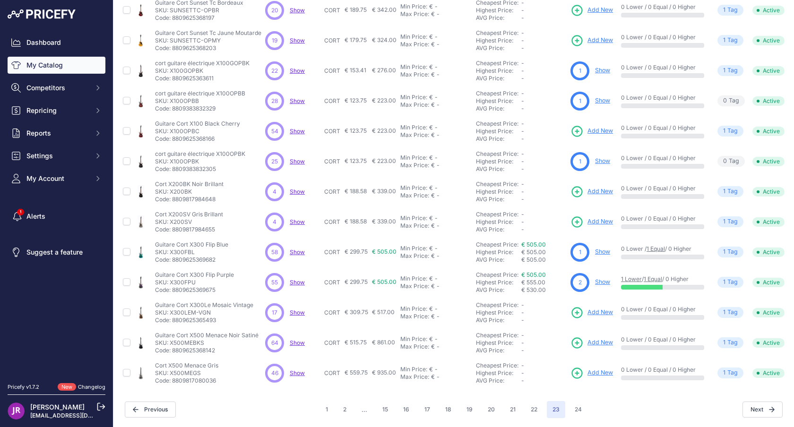
click at [184, 315] on p "SKU: X300LEM-VGN" at bounding box center [204, 313] width 98 height 8
click at [178, 343] on p "SKU: X500MEBKS" at bounding box center [207, 344] width 104 height 8
click at [187, 375] on p "SKU: X500MEGS" at bounding box center [186, 374] width 63 height 8
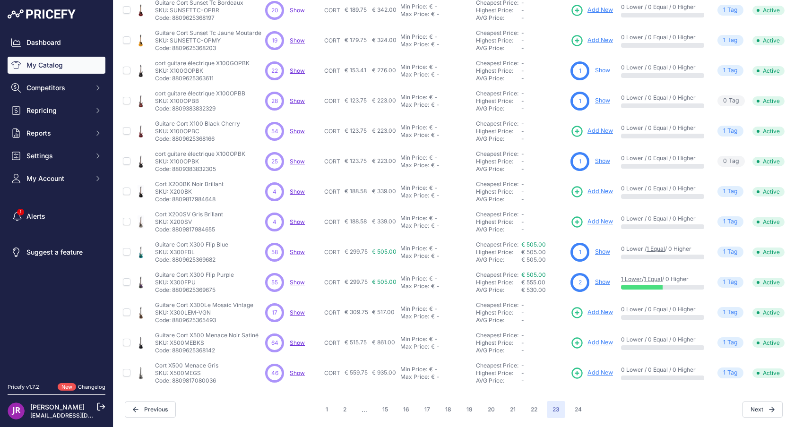
click at [187, 375] on p "SKU: X500MEGS" at bounding box center [186, 374] width 63 height 8
click at [584, 408] on button "24" at bounding box center [578, 409] width 18 height 17
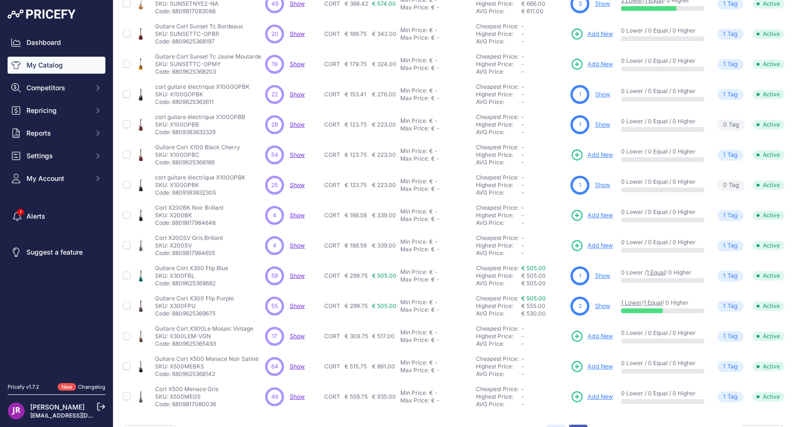
scroll to position [164, 0]
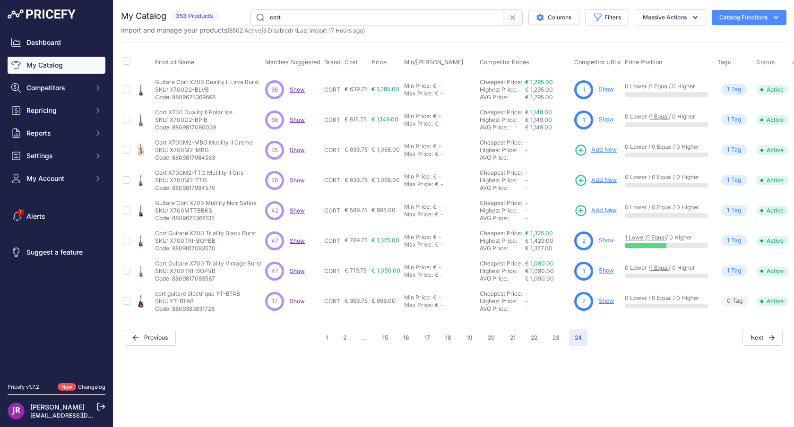
click at [179, 150] on p "SKU: X700M2-MBG" at bounding box center [204, 151] width 98 height 8
click at [185, 208] on p "SKU: X700MTTBBKS" at bounding box center [206, 211] width 102 height 8
click at [325, 340] on button "1" at bounding box center [327, 338] width 14 height 17
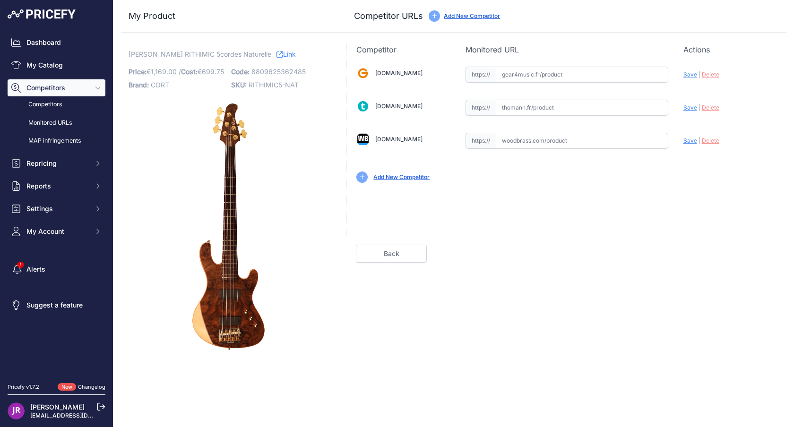
click at [550, 138] on input "text" at bounding box center [582, 141] width 173 height 16
paste input "https://www.woodbrass.com/basses-electriques-5-cordes-cort-rithimic-v-jeff-berl…"
click at [686, 138] on span "Save" at bounding box center [691, 140] width 14 height 7
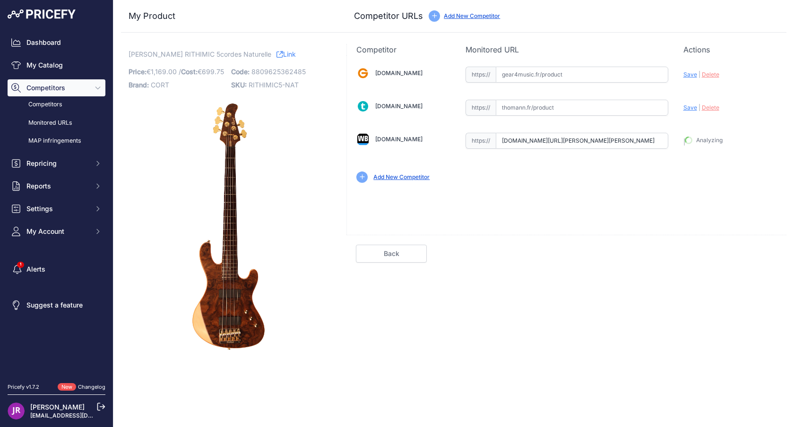
type input "https://www.woodbrass.com/basses-electriques-5-cordes-cort-rithimic-v-jeff-berl…"
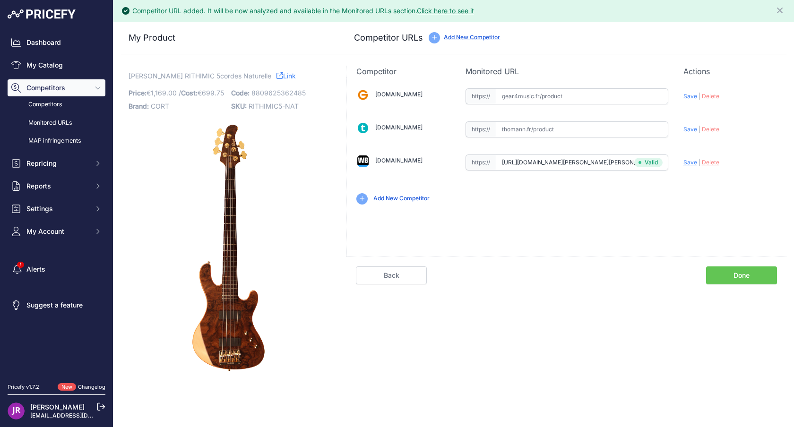
click at [732, 279] on link "Done" at bounding box center [741, 276] width 71 height 18
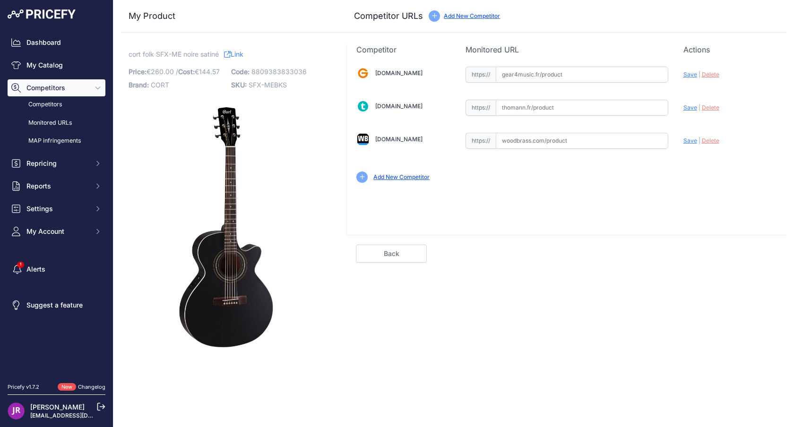
click at [566, 142] on input "text" at bounding box center [582, 141] width 173 height 16
paste input "[URL][DOMAIN_NAME]"
click at [688, 139] on span "Save" at bounding box center [691, 140] width 14 height 7
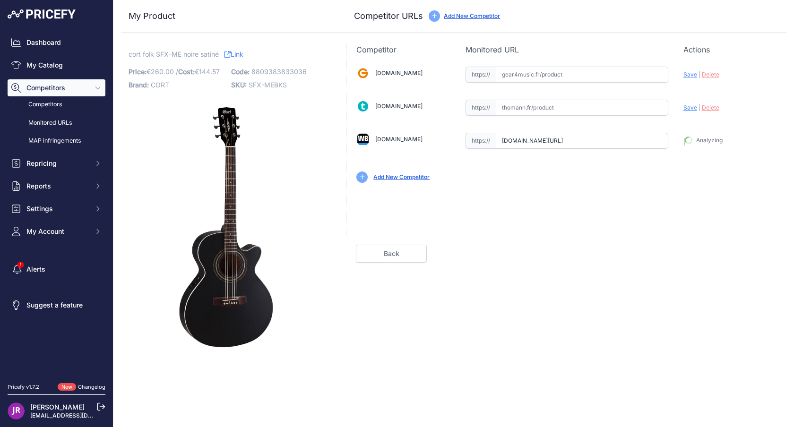
type input "[URL][DOMAIN_NAME]"
click at [753, 270] on div "Competitor Monitored URL Actions Valid Invalid Save | Delete Analyzing Valid" at bounding box center [567, 201] width 440 height 314
click at [762, 257] on link "Done" at bounding box center [741, 254] width 71 height 18
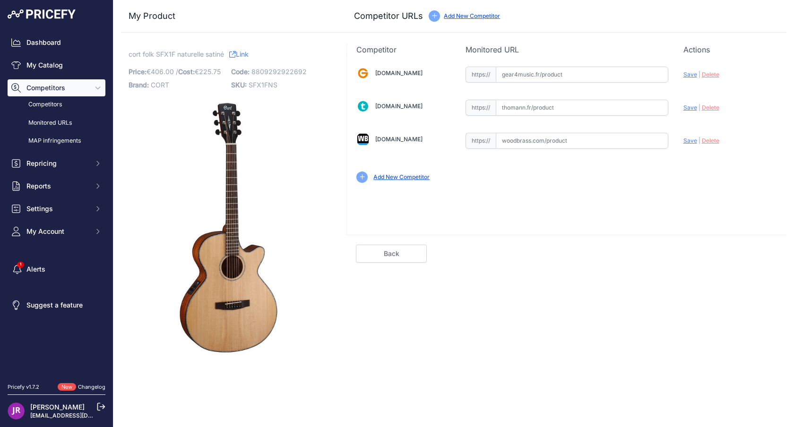
click at [550, 139] on input "text" at bounding box center [582, 141] width 173 height 16
paste input "[URL][DOMAIN_NAME]"
click at [687, 141] on span "Save" at bounding box center [691, 140] width 14 height 7
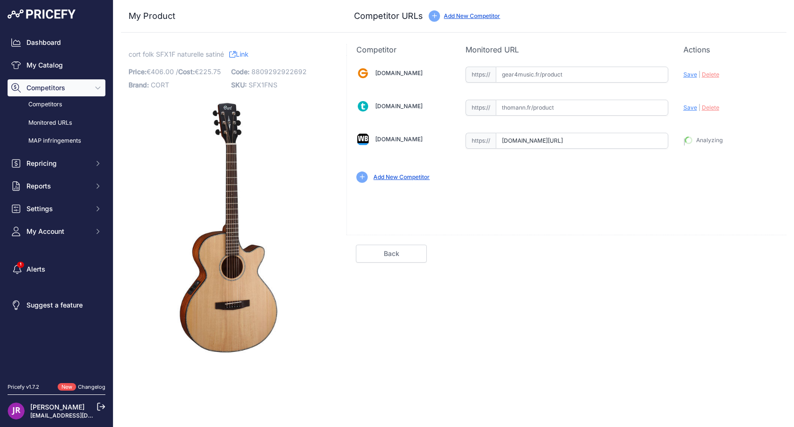
type input "[URL][DOMAIN_NAME]"
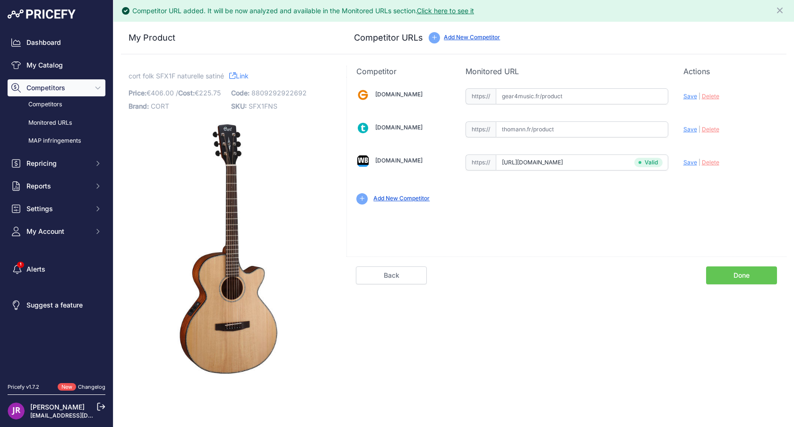
click at [742, 267] on link "Done" at bounding box center [741, 276] width 71 height 18
click at [749, 274] on link "Done" at bounding box center [741, 276] width 71 height 18
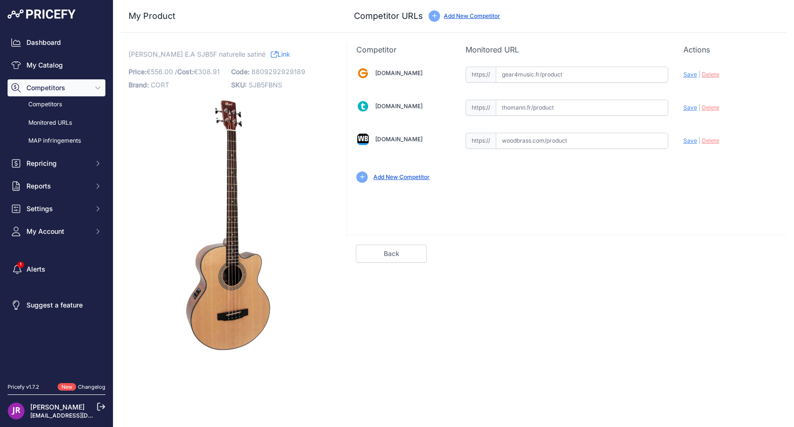
click at [546, 141] on input "text" at bounding box center [582, 141] width 173 height 16
paste input "[URL][DOMAIN_NAME]"
click at [683, 137] on div "Gear4music.fr Valid Invalid" at bounding box center [567, 123] width 440 height 137
click at [697, 145] on div "Update Profile Save | Delete Analyzing" at bounding box center [731, 140] width 94 height 18
click at [690, 141] on span "Save" at bounding box center [691, 140] width 14 height 7
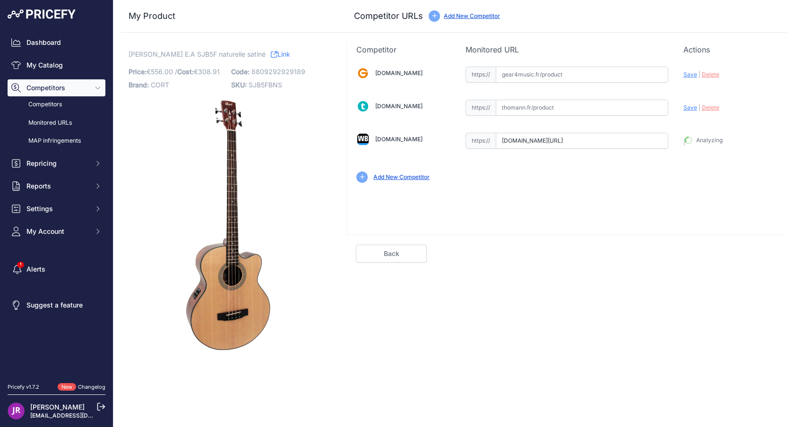
type input "https://www.woodbrass.com/basses-acoustiques-et-electro-cort-sjb5f-natural-sati…"
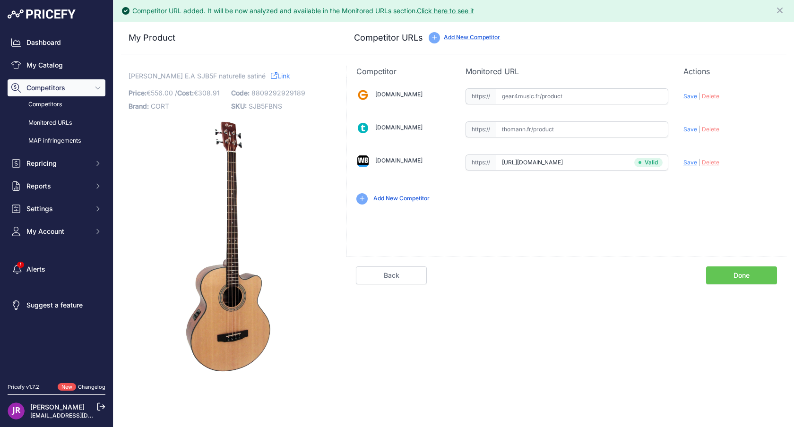
click at [742, 277] on link "Done" at bounding box center [741, 276] width 71 height 18
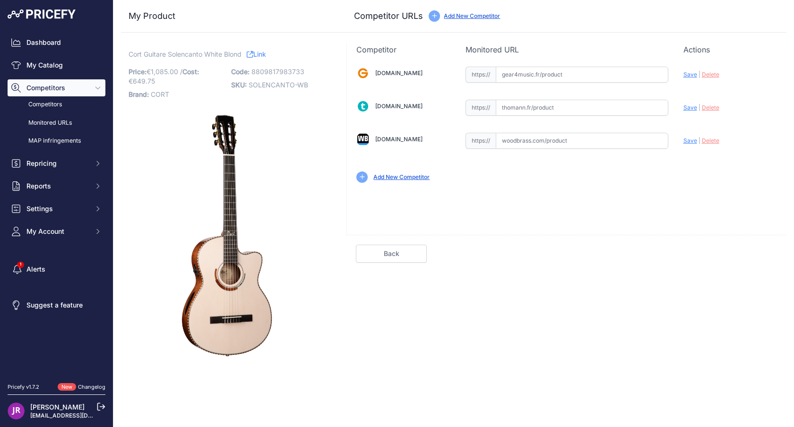
click at [551, 148] on input "text" at bounding box center [582, 141] width 173 height 16
paste input "[URL][DOMAIN_NAME]"
type input "[DOMAIN_NAME][URL]"
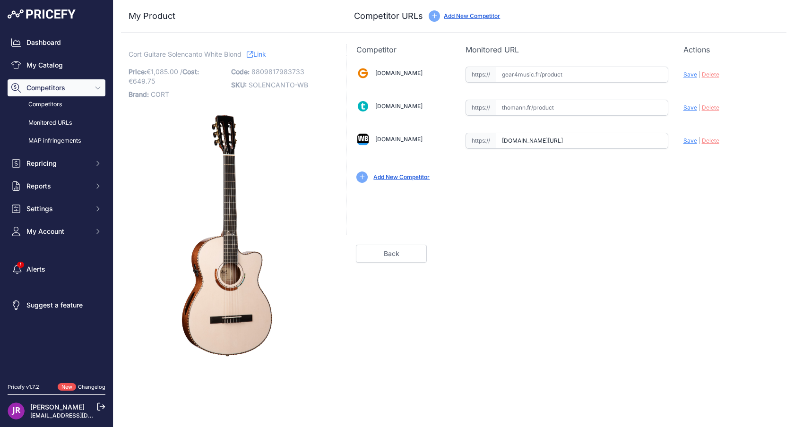
click at [568, 82] on input "text" at bounding box center [582, 75] width 173 height 16
paste input "[URL][DOMAIN_NAME]"
click at [692, 79] on div "Update Profile Save | [GEOGRAPHIC_DATA] Analyzing" at bounding box center [731, 72] width 94 height 15
click at [691, 76] on span "Save" at bounding box center [691, 74] width 14 height 7
type input "[URL][DOMAIN_NAME]"
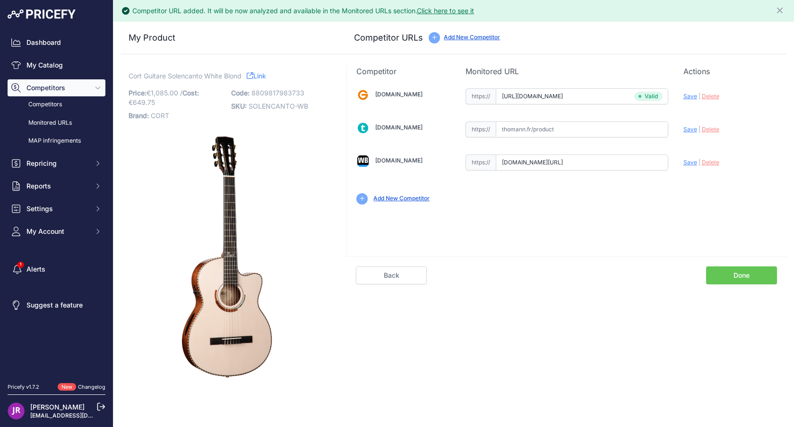
click at [691, 162] on span "Save" at bounding box center [691, 162] width 14 height 7
type input "https://www.woodbrass.com/classiques-electro-cort-solencanto-white-blonde-p3917…"
click at [722, 274] on link "Done" at bounding box center [741, 276] width 71 height 18
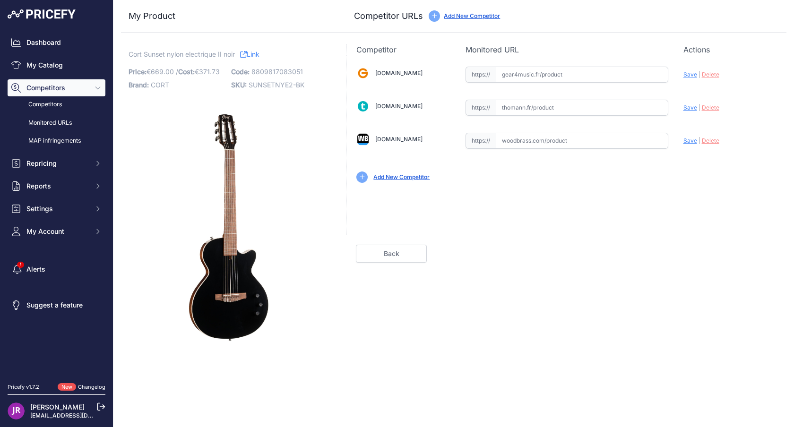
click at [523, 136] on input "text" at bounding box center [582, 141] width 173 height 16
paste input "https://www.woodbrass.com/classiques-electro-cort-sunset-nylectric-ii-noir-p384…"
type input "www.woodbrass.com/classiques-electro-cort-sunset-nylectric-ii-noir-p384894.html…"
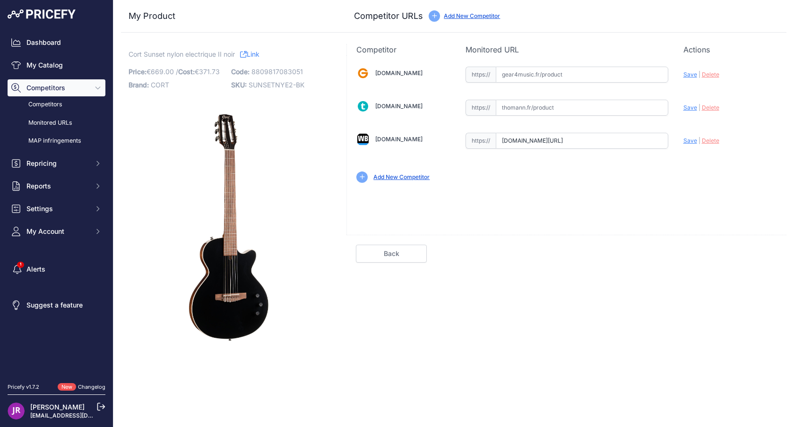
click at [569, 69] on input "text" at bounding box center [582, 75] width 173 height 16
paste input "https://www.gear4music.fr/fr/Guitare-and-Basse/Cort-Sunset-Nylectric-II-Black/6…"
click at [692, 75] on span "Save" at bounding box center [691, 74] width 14 height 7
type input "https://www.gear4music.fr/fr/Guitare-and-Basse/Cort-Sunset-Nylectric-II-Black/6…"
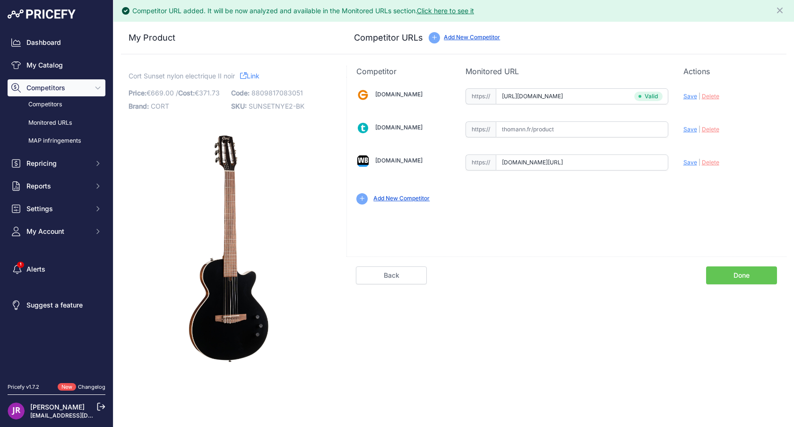
click at [689, 162] on span "Save" at bounding box center [691, 162] width 14 height 7
type input "https://www.woodbrass.com/classiques-electro-cort-sunset-nylectric-ii-noir-p384…"
click at [741, 280] on link "Done" at bounding box center [741, 276] width 71 height 18
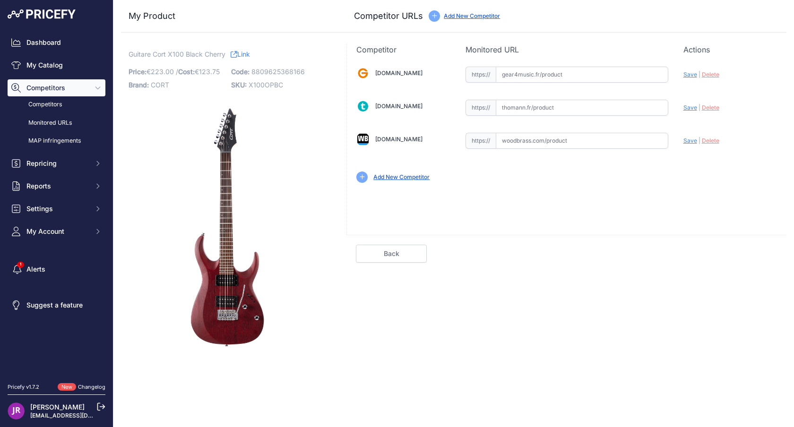
click at [590, 141] on input "text" at bounding box center [582, 141] width 173 height 16
paste input "[URL][DOMAIN_NAME]"
click at [689, 143] on span "Save" at bounding box center [691, 140] width 14 height 7
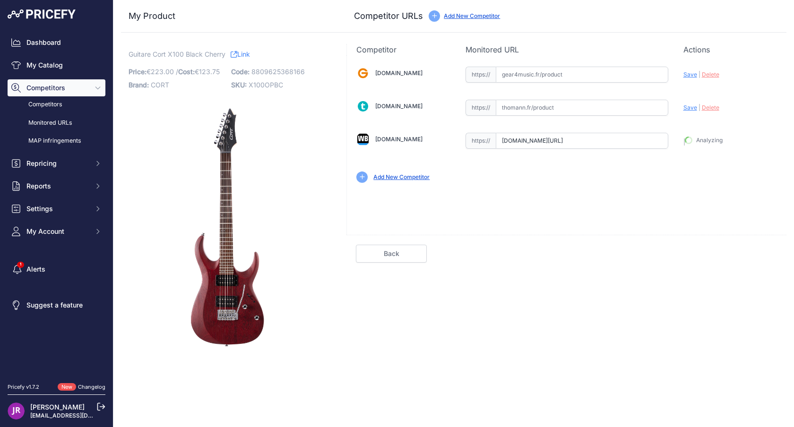
type input "https://www.woodbrass.com/metal-moderne-cort-x100-open-pore-black-cherry-p37372…"
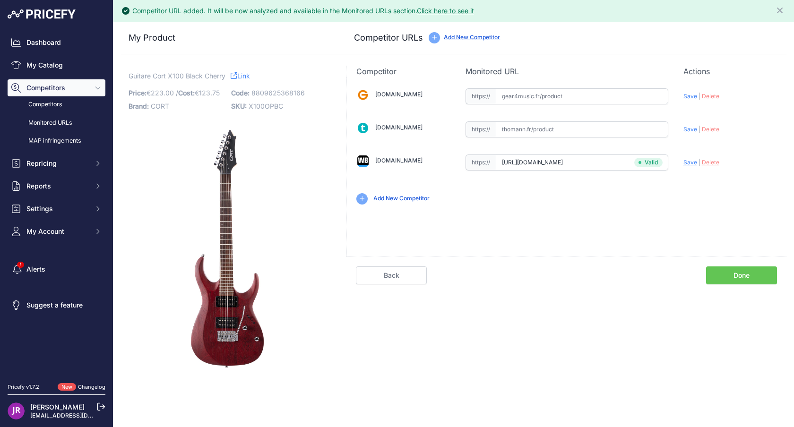
click at [734, 279] on link "Done" at bounding box center [741, 276] width 71 height 18
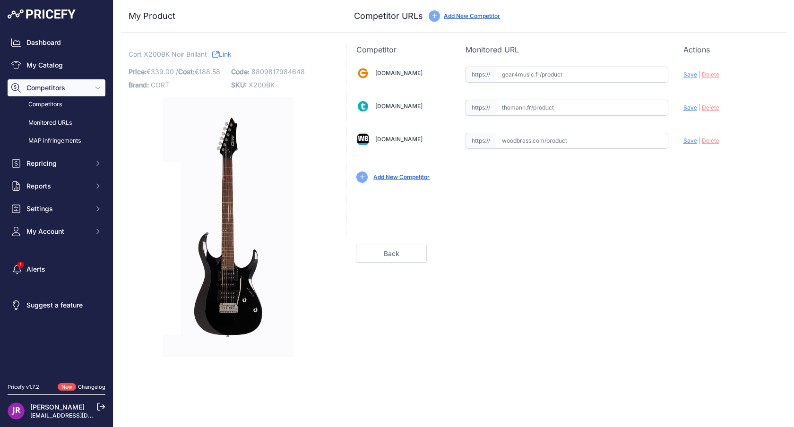
click at [552, 148] on input "text" at bounding box center [582, 141] width 173 height 16
paste input "https://www.woodbrass.com/metal-moderne-cort-x200-gloss-black-p404717.html?quer…"
click at [688, 142] on span "Save" at bounding box center [691, 140] width 14 height 7
type input "https://www.woodbrass.com/metal-moderne-cort-x200-gloss-black-p404717.html?quer…"
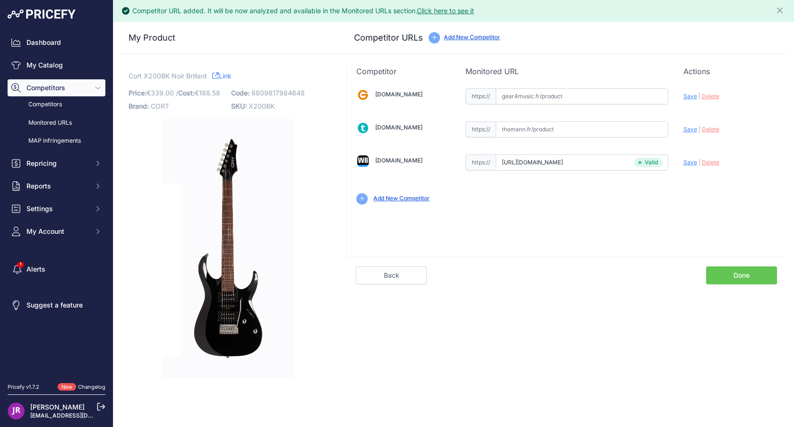
click at [741, 275] on link "Done" at bounding box center [741, 276] width 71 height 18
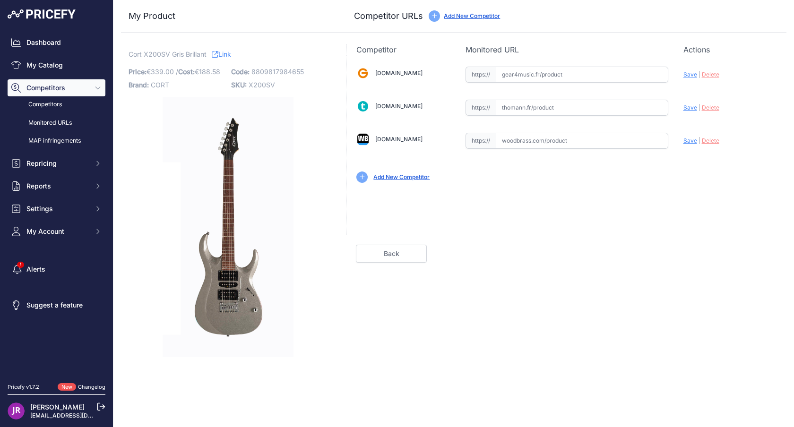
click at [539, 145] on input "text" at bounding box center [582, 141] width 173 height 16
paste input "https://www.woodbrass.com/metal-moderne-cort-x200-gloss-grey-p404705.html?query…"
click at [692, 136] on div "Update Profile Save | Delete Analyzing" at bounding box center [731, 138] width 94 height 15
click at [690, 142] on span "Save" at bounding box center [691, 140] width 14 height 7
type input "https://www.woodbrass.com/metal-moderne-cort-x200-gloss-grey-p404705.html?query…"
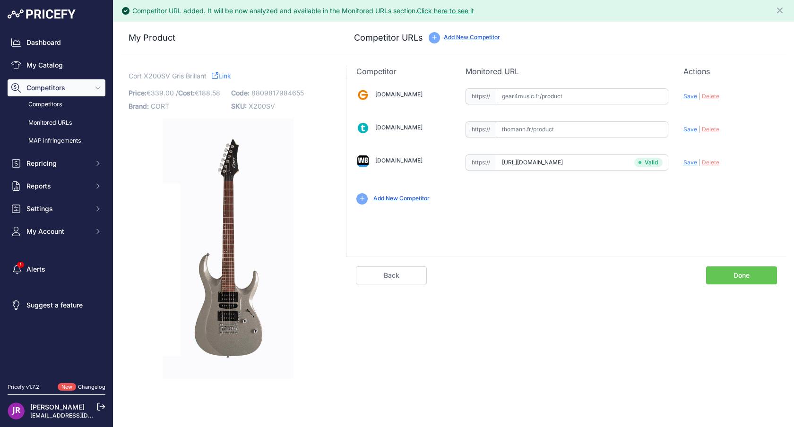
click at [767, 277] on link "Done" at bounding box center [741, 276] width 71 height 18
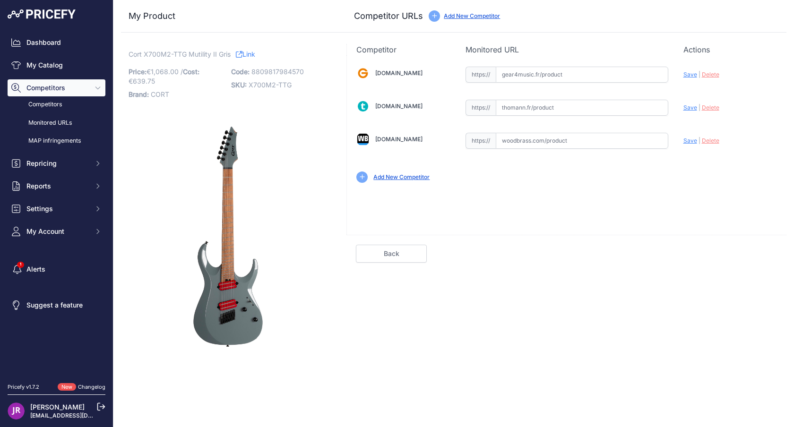
click at [558, 147] on input "text" at bounding box center [582, 141] width 173 height 16
paste input "[URL][DOMAIN_NAME]"
click at [690, 140] on span "Save" at bounding box center [691, 140] width 14 height 7
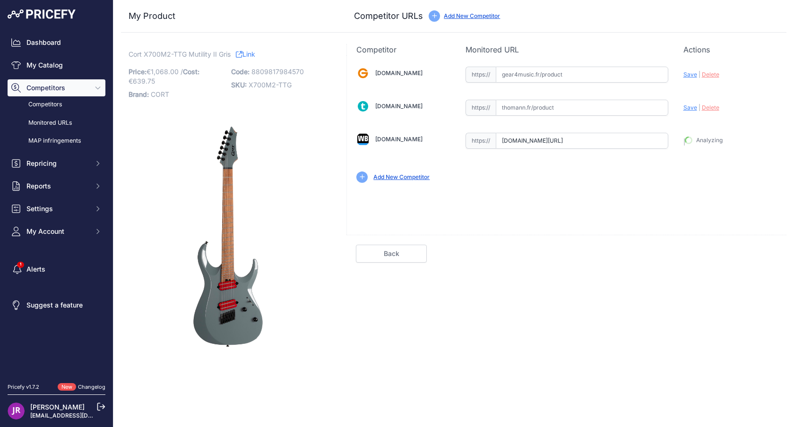
type input "[URL][DOMAIN_NAME]"
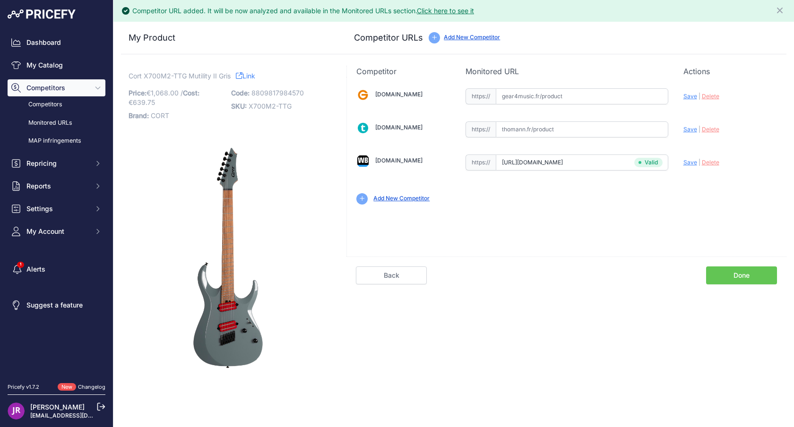
click at [748, 277] on link "Done" at bounding box center [741, 276] width 71 height 18
